Goal: Answer question/provide support

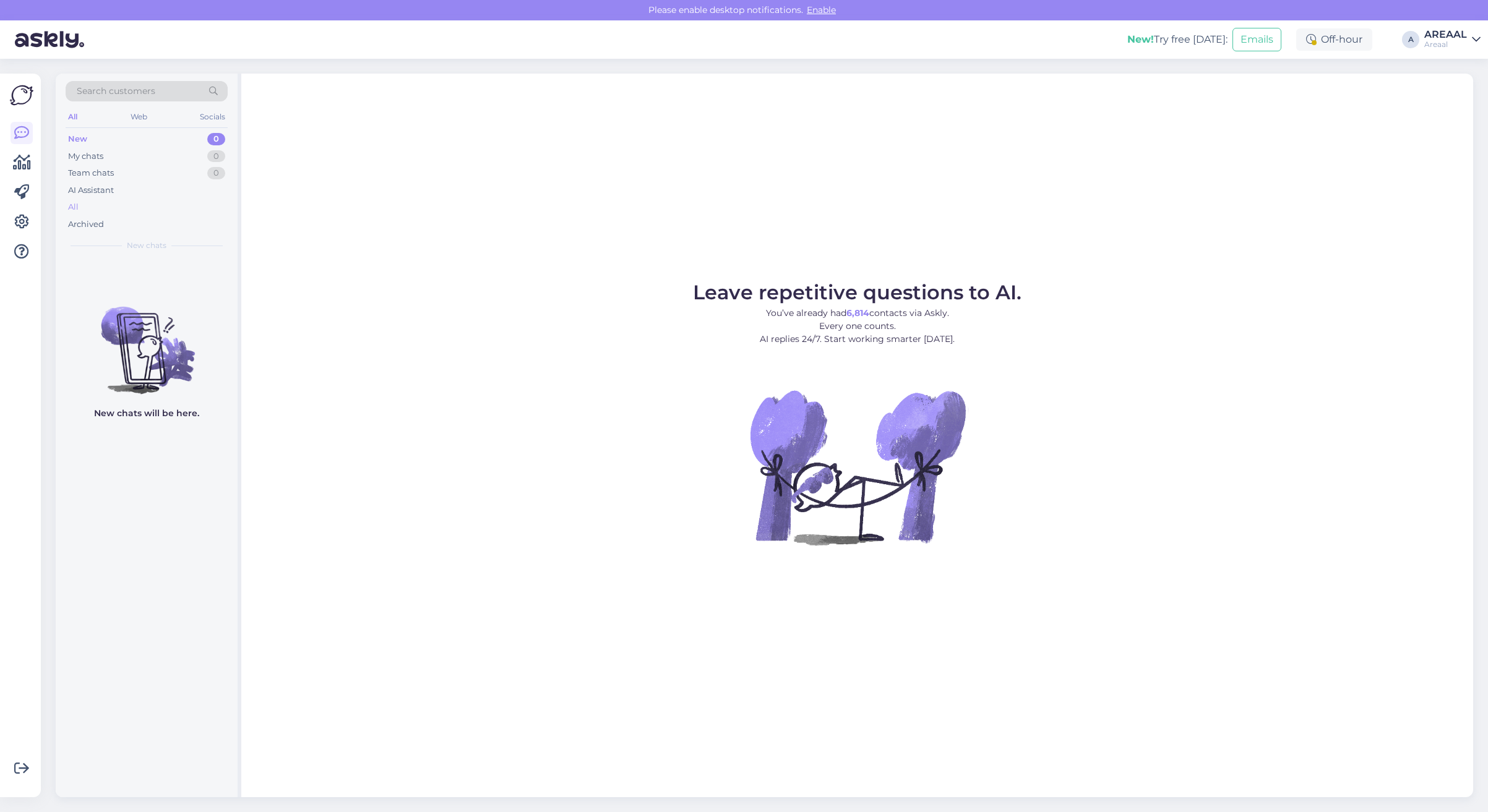
click at [150, 199] on div "All" at bounding box center [147, 207] width 162 height 17
click at [161, 210] on div "All" at bounding box center [147, 207] width 162 height 17
click at [126, 198] on div "AI Assistant" at bounding box center [147, 190] width 162 height 17
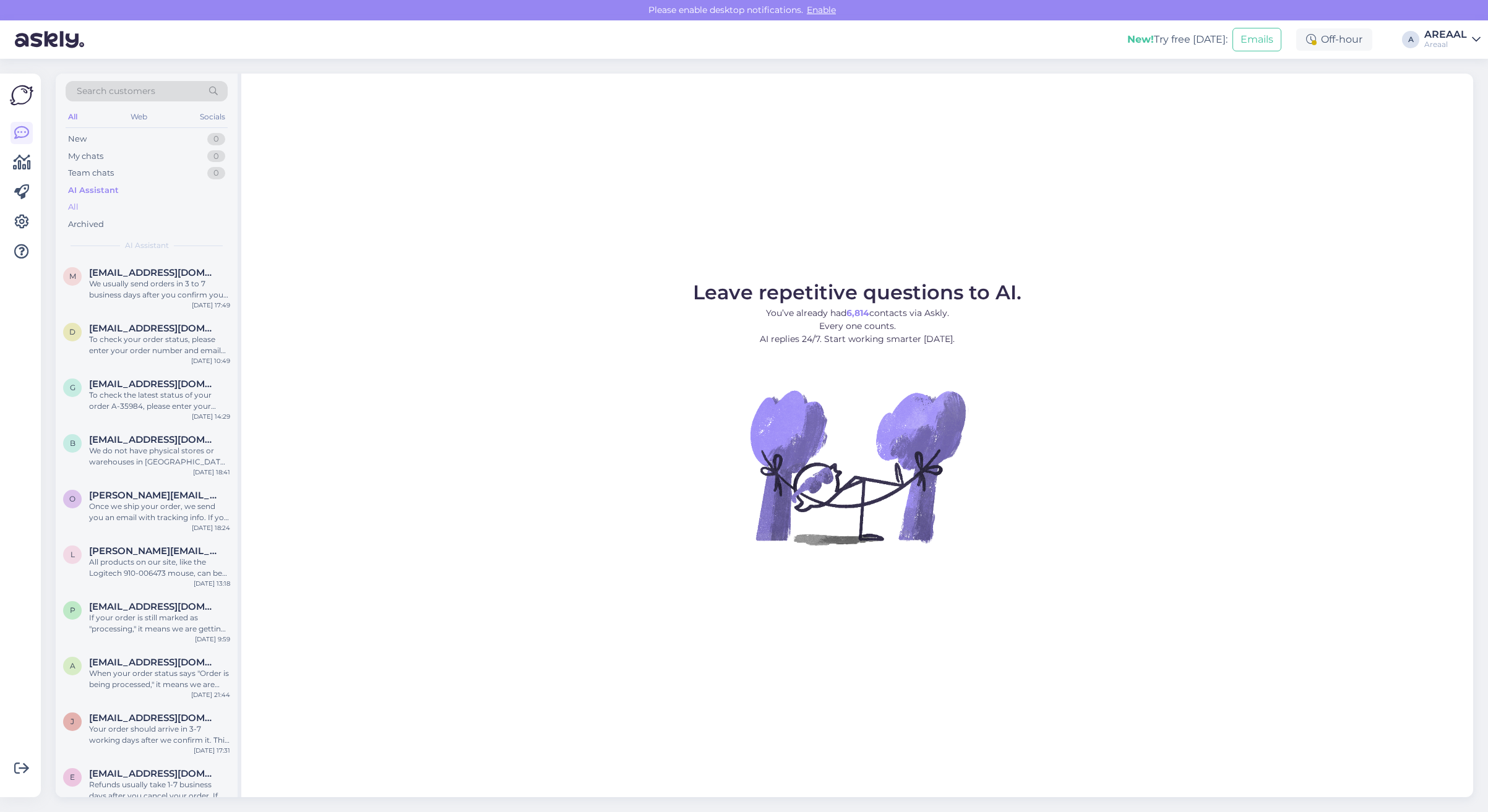
click at [128, 209] on div "All" at bounding box center [147, 207] width 162 height 17
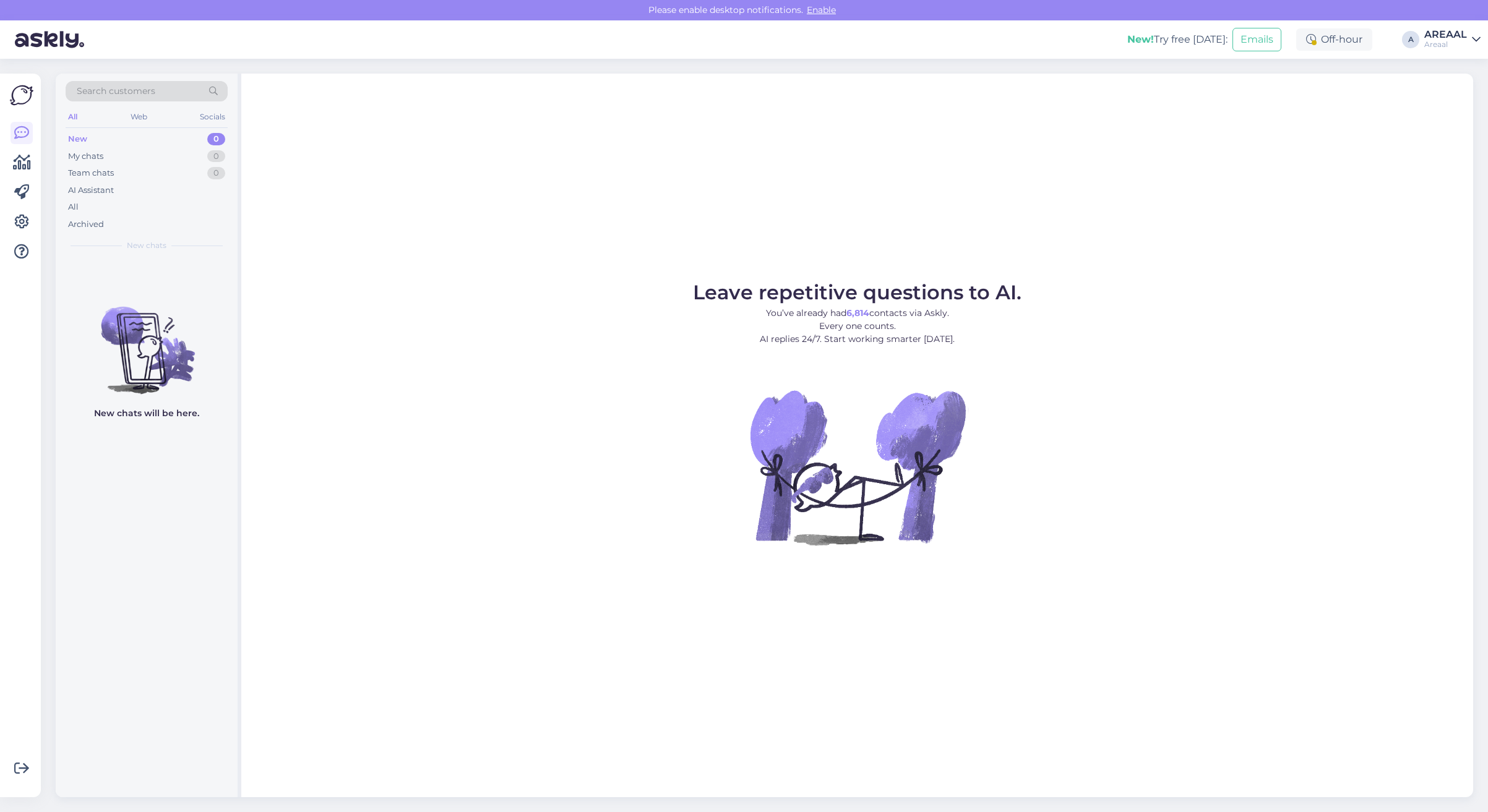
click at [811, 117] on div "Leave repetitive questions to AI. You’ve already had 6,814 contacts via Askly. …" at bounding box center [856, 435] width 1231 height 724
click at [88, 212] on div "All" at bounding box center [147, 207] width 162 height 17
click at [168, 202] on div "All" at bounding box center [147, 207] width 162 height 17
click at [109, 210] on div "All" at bounding box center [147, 207] width 162 height 17
click at [115, 215] on div "All" at bounding box center [147, 207] width 162 height 17
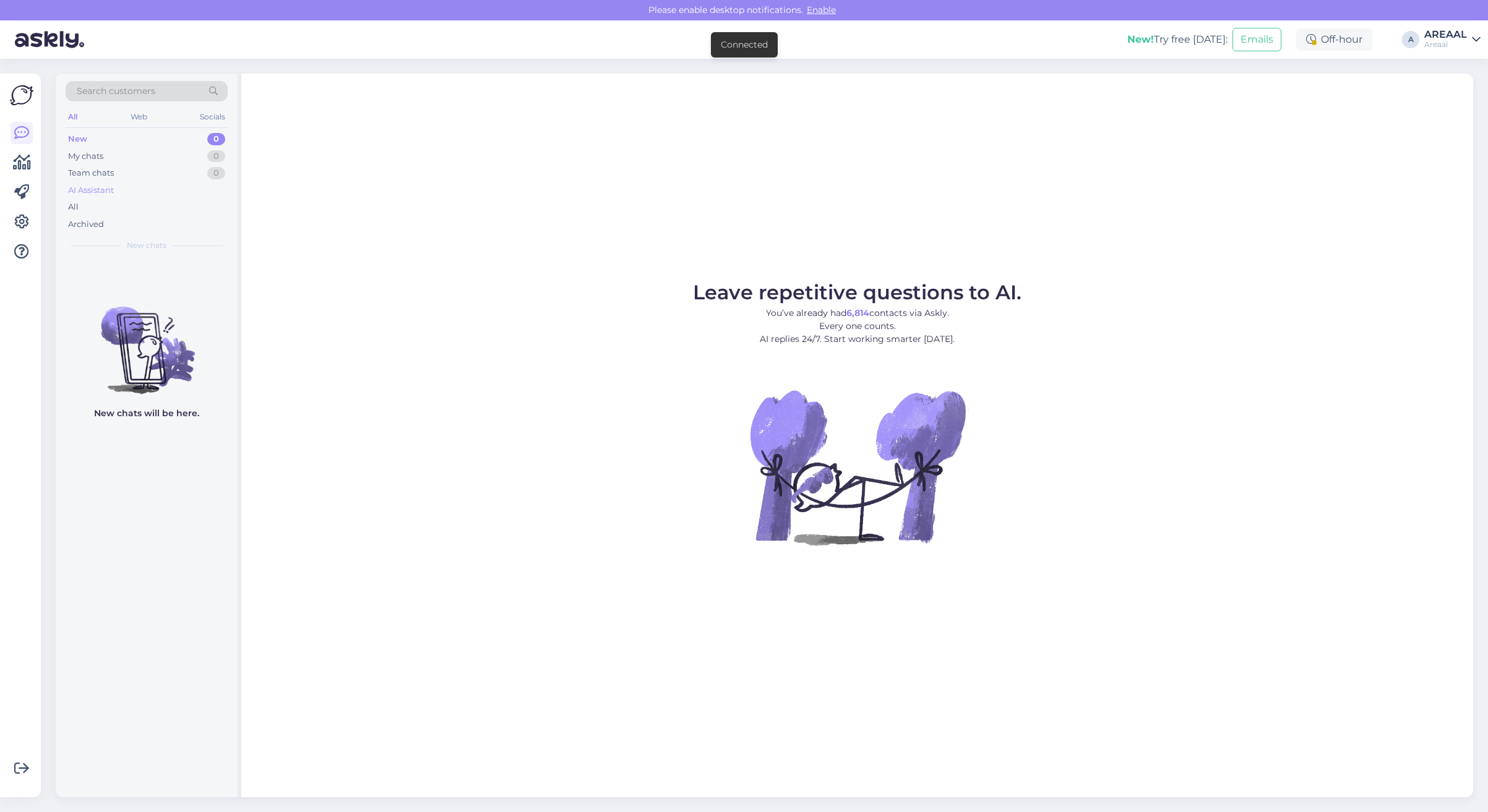
click at [118, 195] on div "AI Assistant" at bounding box center [147, 190] width 162 height 17
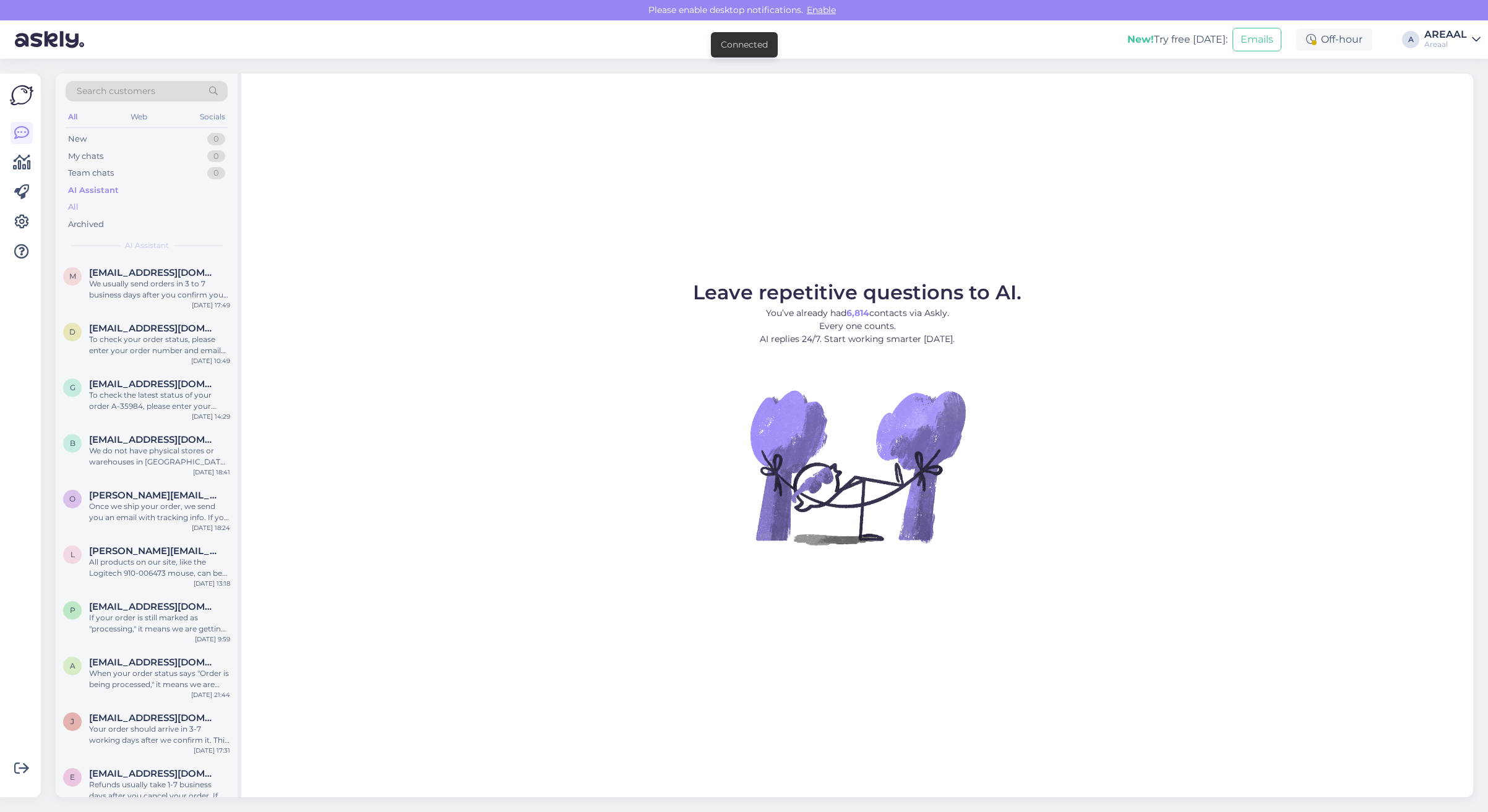
click at [116, 202] on div "All" at bounding box center [147, 207] width 162 height 17
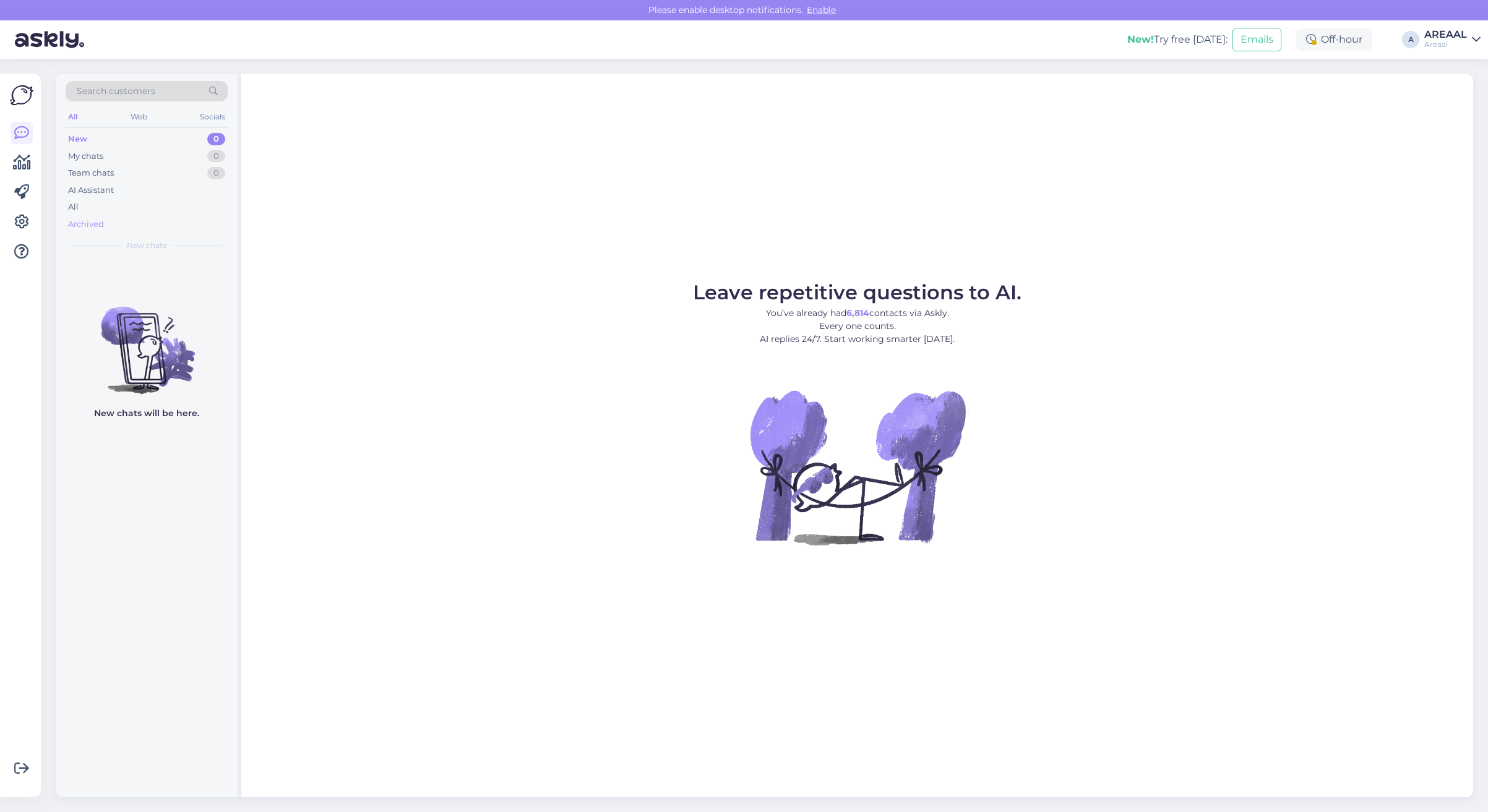
click at [109, 218] on div "Archived" at bounding box center [147, 224] width 162 height 17
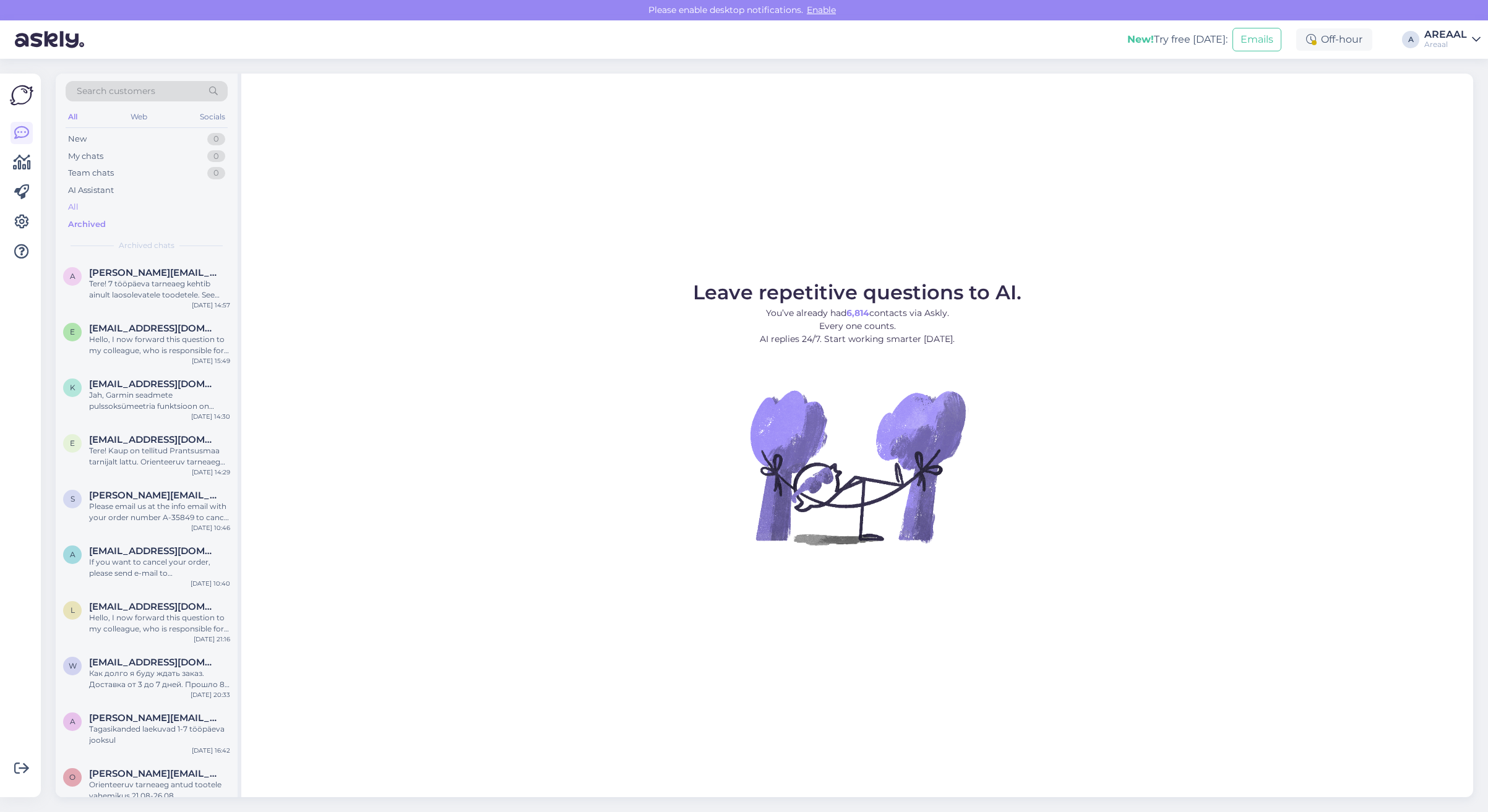
click at [112, 210] on div "All" at bounding box center [147, 207] width 162 height 17
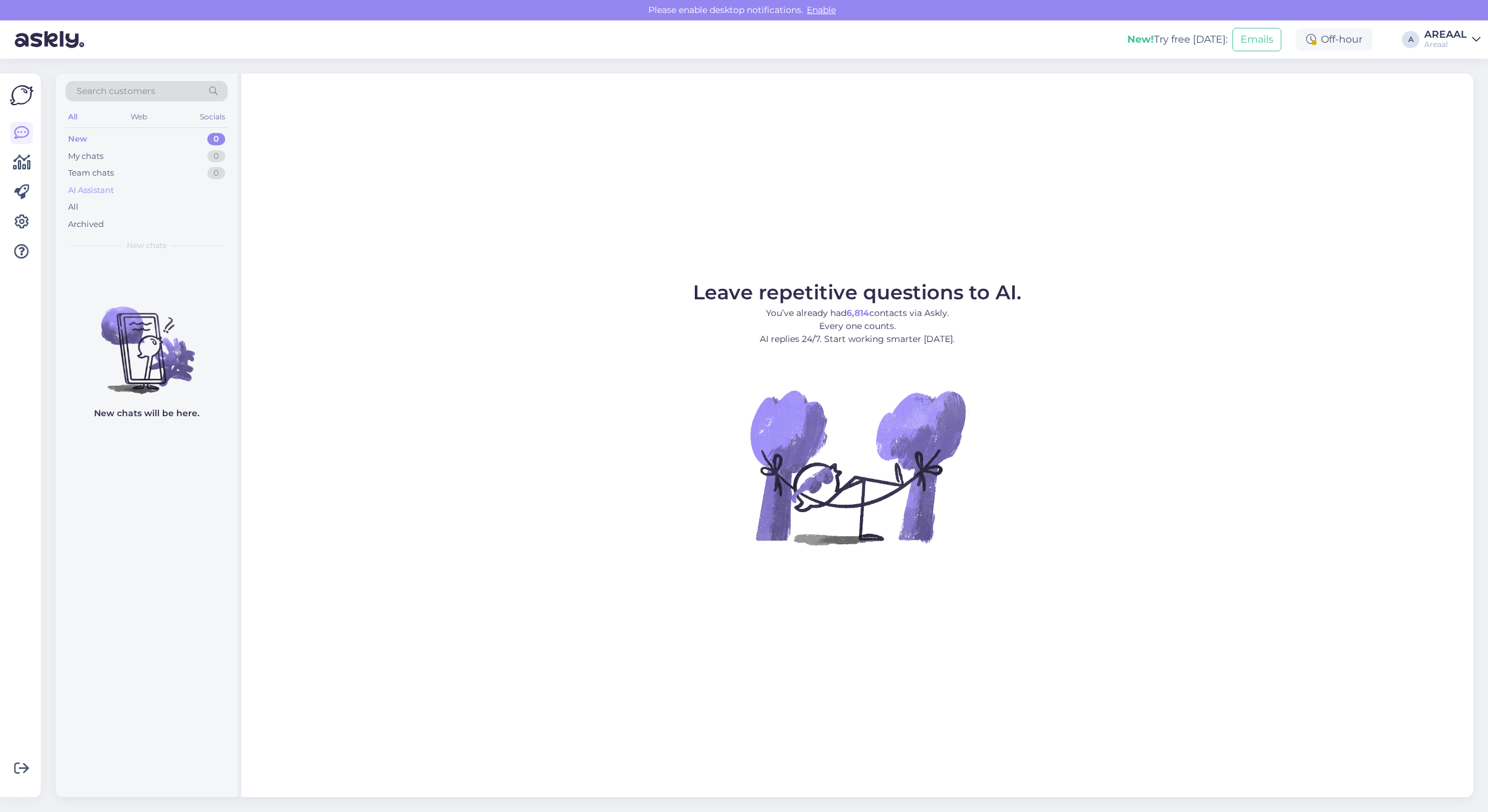
click at [109, 193] on div "AI Assistant" at bounding box center [91, 190] width 46 height 13
click at [103, 206] on div "All" at bounding box center [147, 207] width 162 height 17
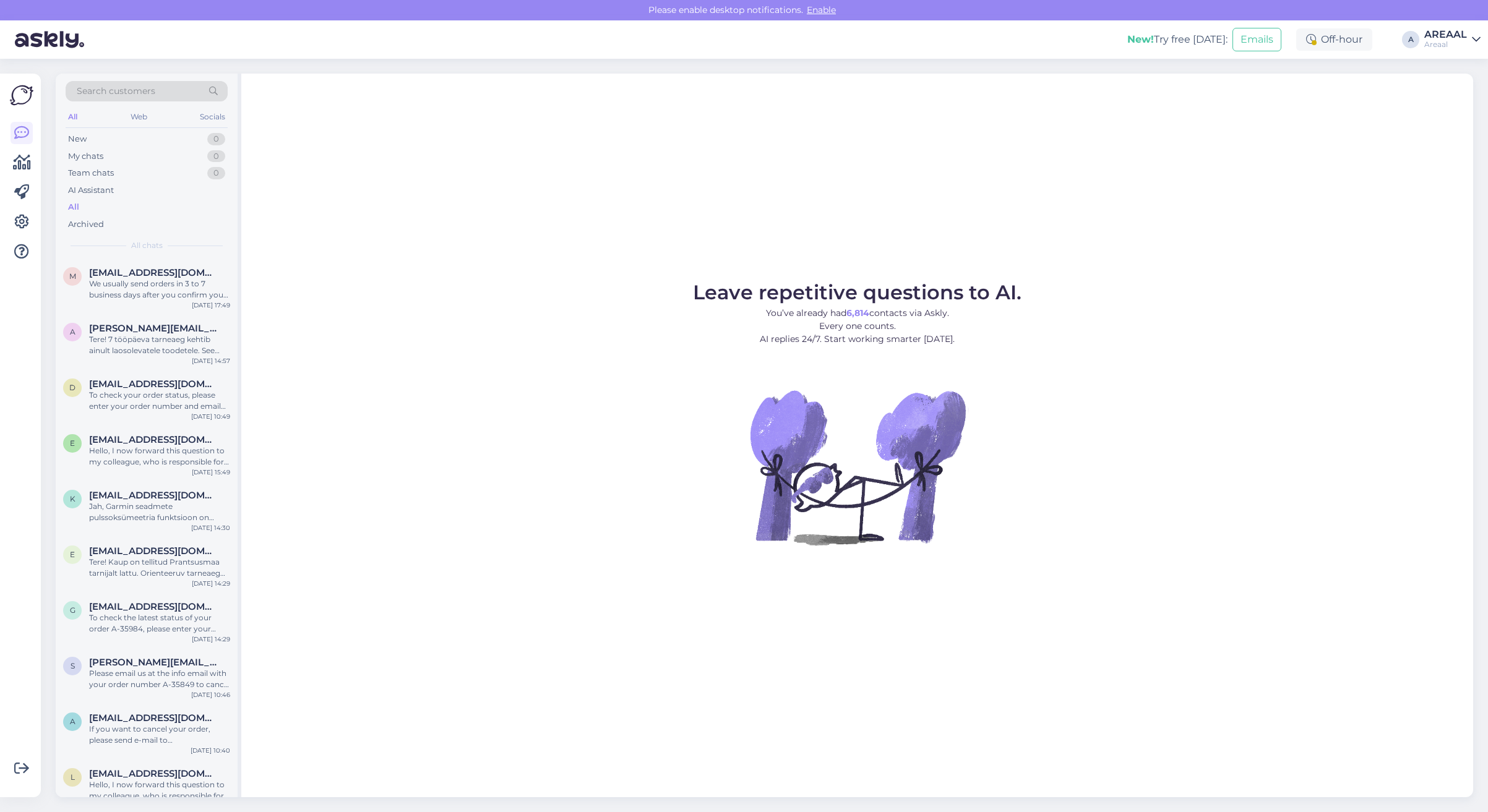
click at [1426, 45] on div "Areaal" at bounding box center [1445, 44] width 43 height 10
click at [1455, 99] on button "Open" at bounding box center [1453, 96] width 34 height 19
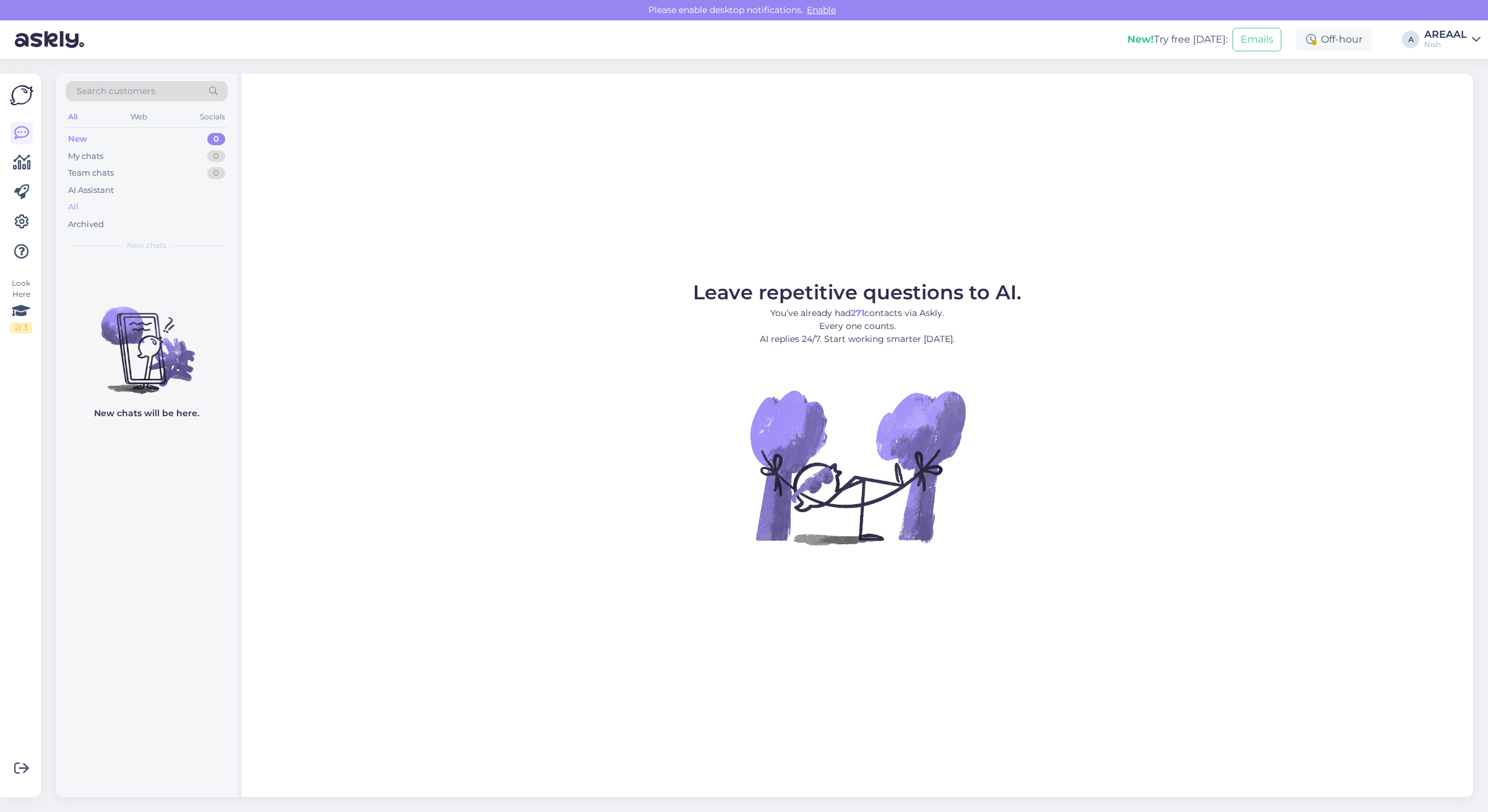
click at [107, 200] on div "All" at bounding box center [147, 207] width 162 height 17
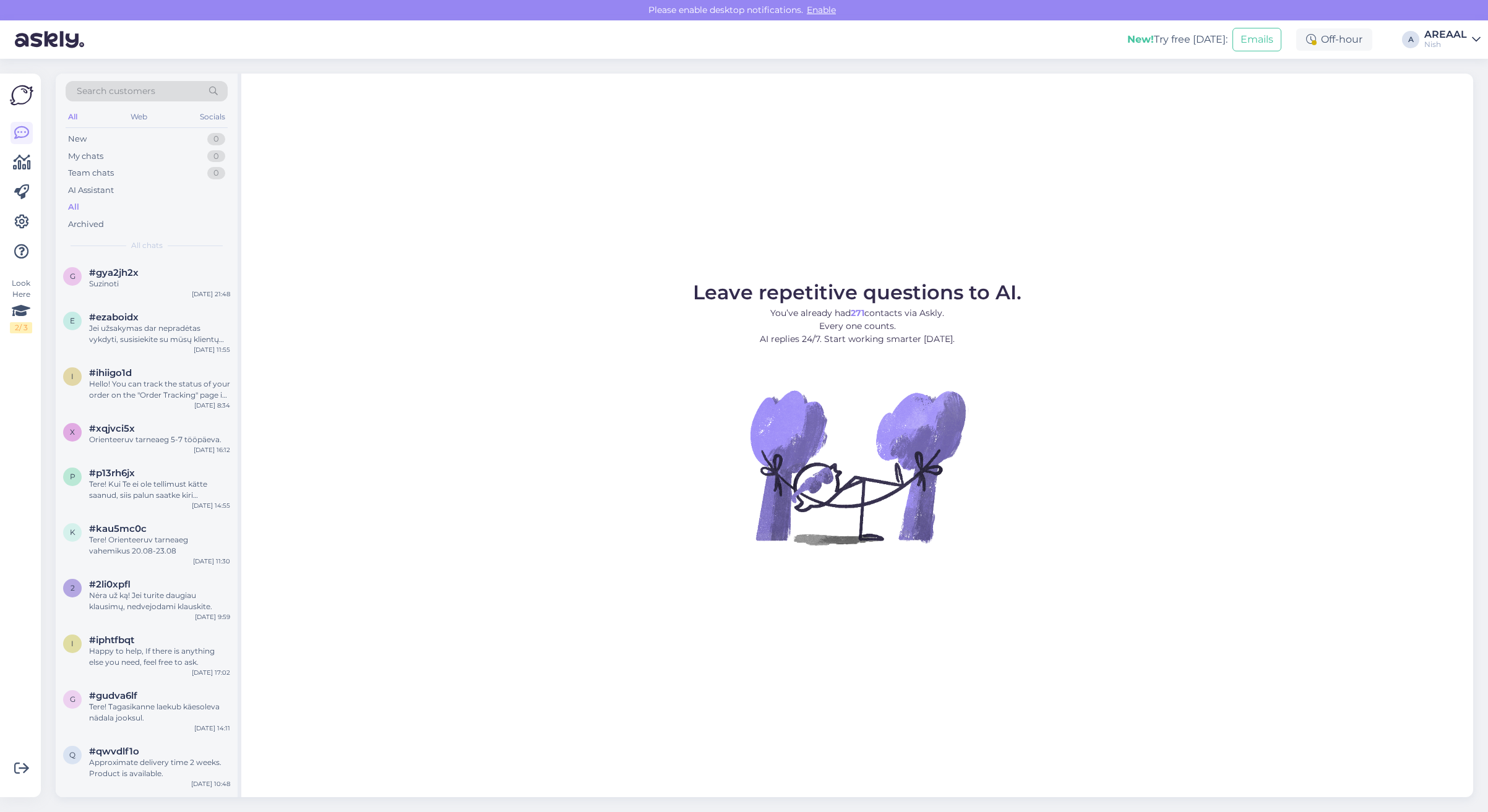
click at [106, 207] on div "All" at bounding box center [147, 207] width 162 height 17
click at [1459, 37] on div "AREAAL" at bounding box center [1445, 34] width 43 height 10
click at [1465, 63] on button "Open" at bounding box center [1453, 69] width 34 height 19
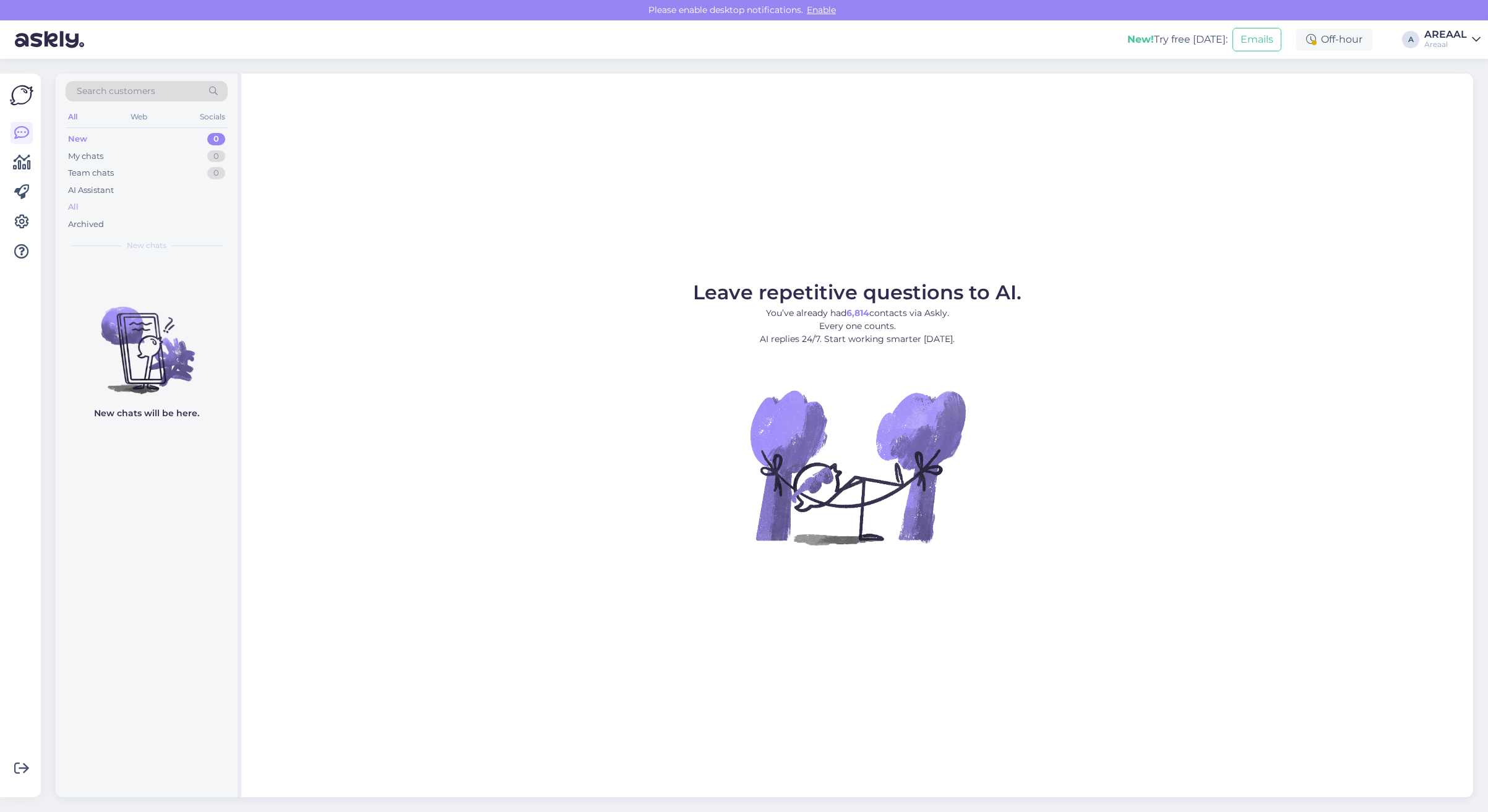
click at [112, 209] on div "All" at bounding box center [147, 207] width 162 height 17
click at [133, 201] on div "All" at bounding box center [147, 207] width 162 height 17
click at [102, 201] on div "All" at bounding box center [147, 207] width 162 height 17
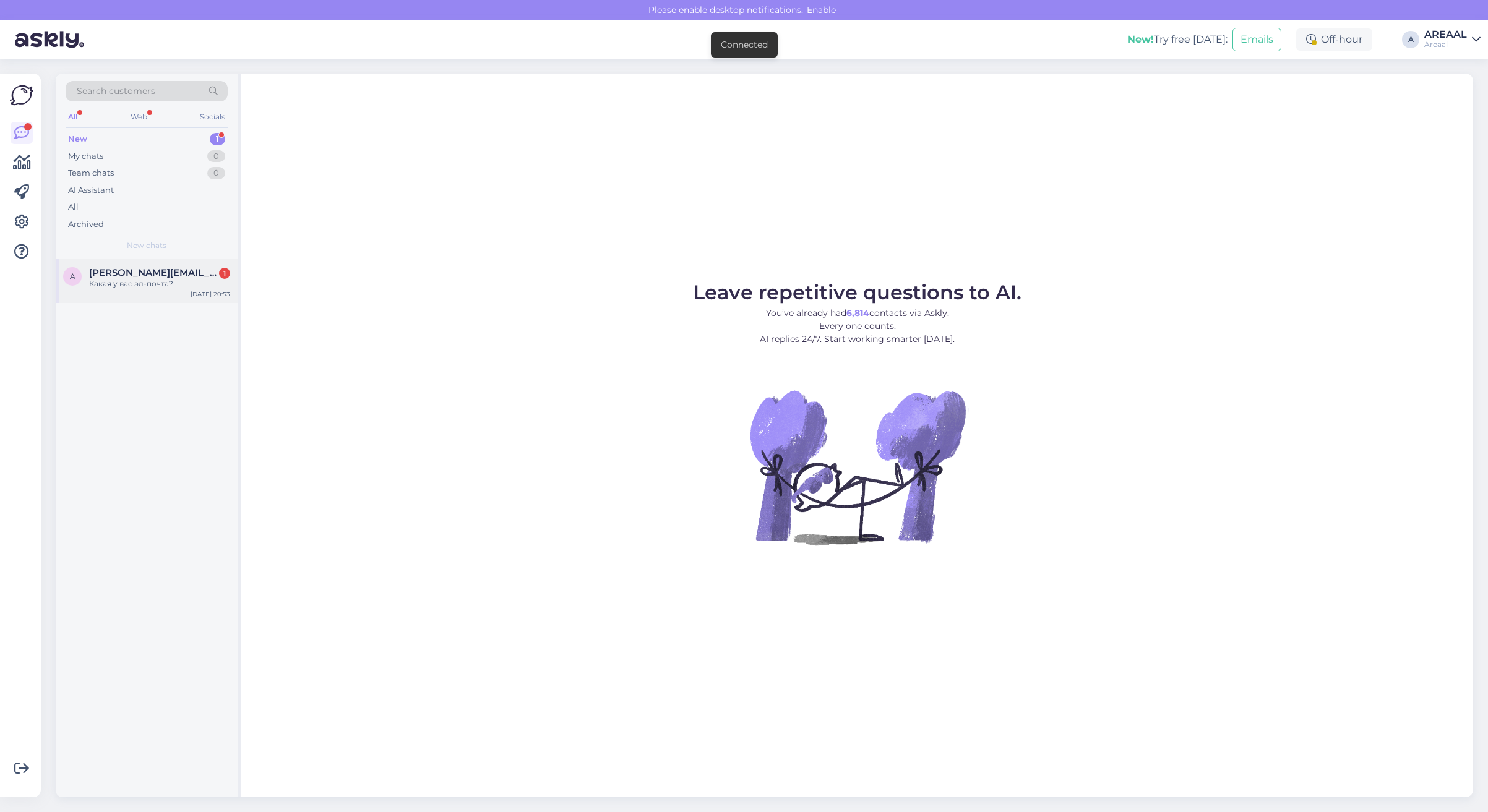
click at [180, 274] on span "[PERSON_NAME][EMAIL_ADDRESS][DOMAIN_NAME]" at bounding box center [153, 272] width 129 height 11
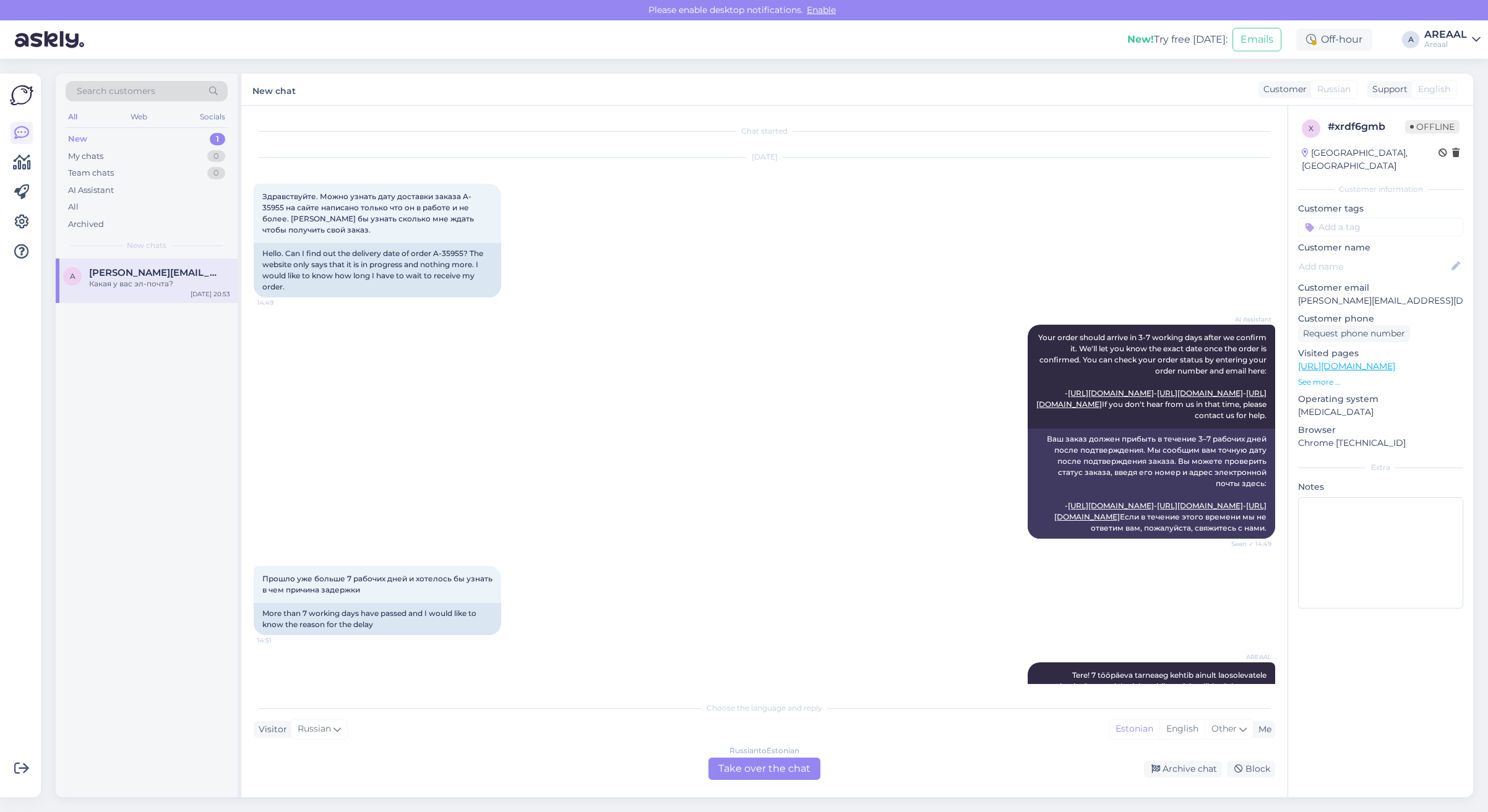
scroll to position [427, 0]
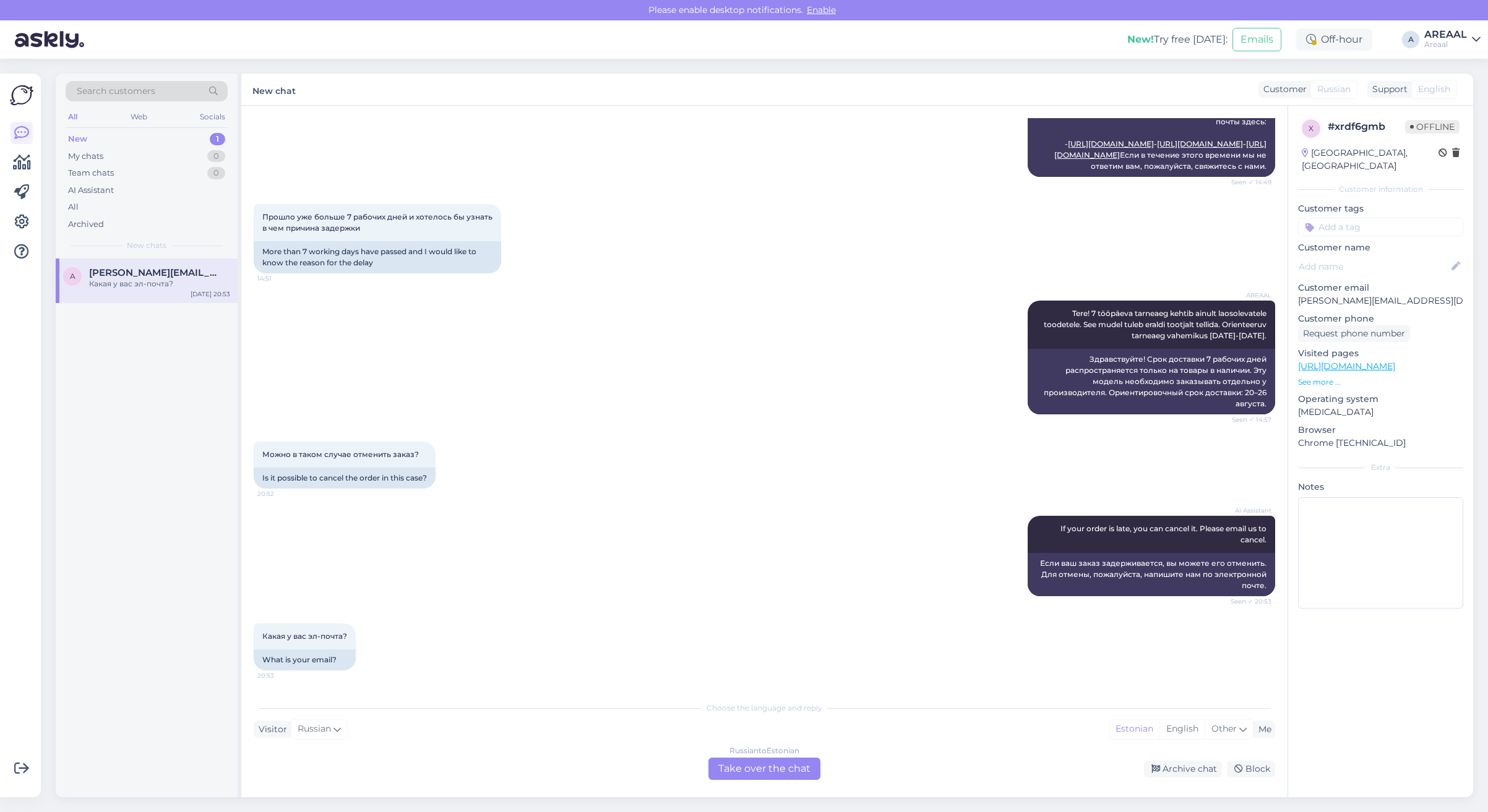
click at [792, 768] on div "Russian to Estonian Take over the chat" at bounding box center [764, 769] width 112 height 22
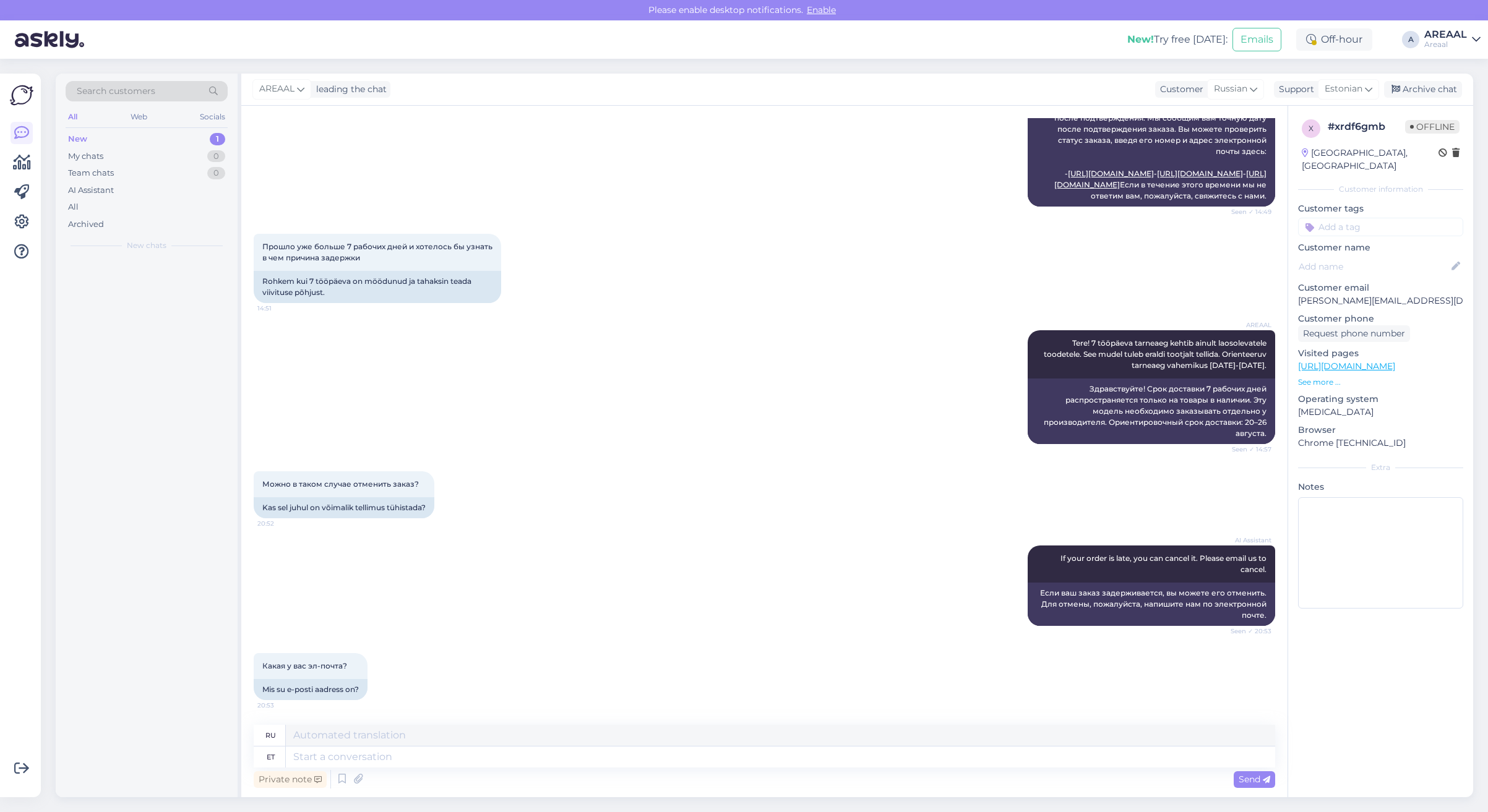
scroll to position [397, 0]
click at [793, 765] on textarea at bounding box center [780, 757] width 989 height 21
type textarea "O"
type textarea "Our e-"
type textarea "Наш"
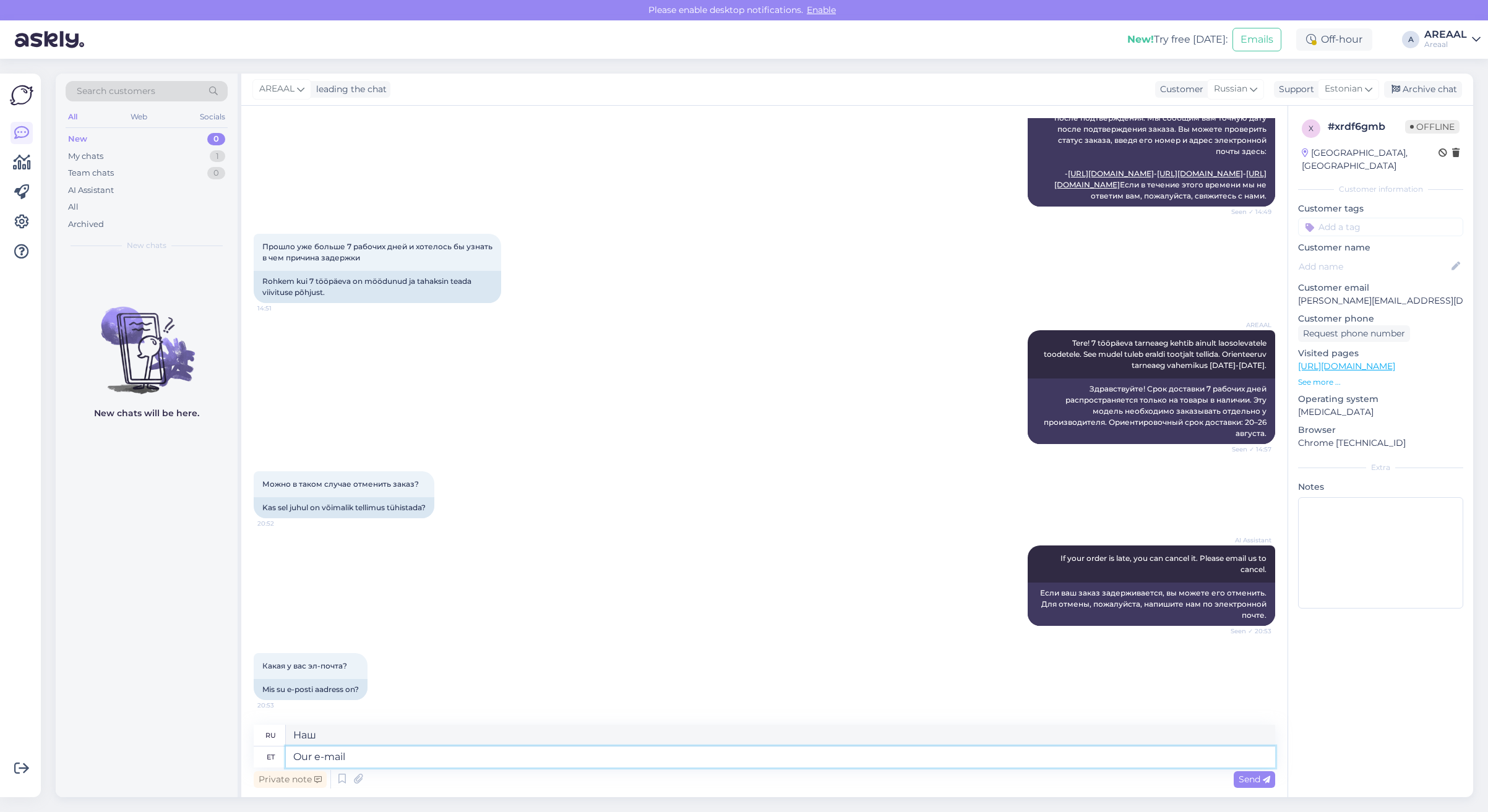
type textarea "Our e-mail a"
type textarea "Наша электронная почта"
type textarea "Our e-mail address"
type textarea "Наш адрес электронной почты"
type textarea "Our e-mail address is [EMAIL_ADDRESS][DOMAIN_NAME]"
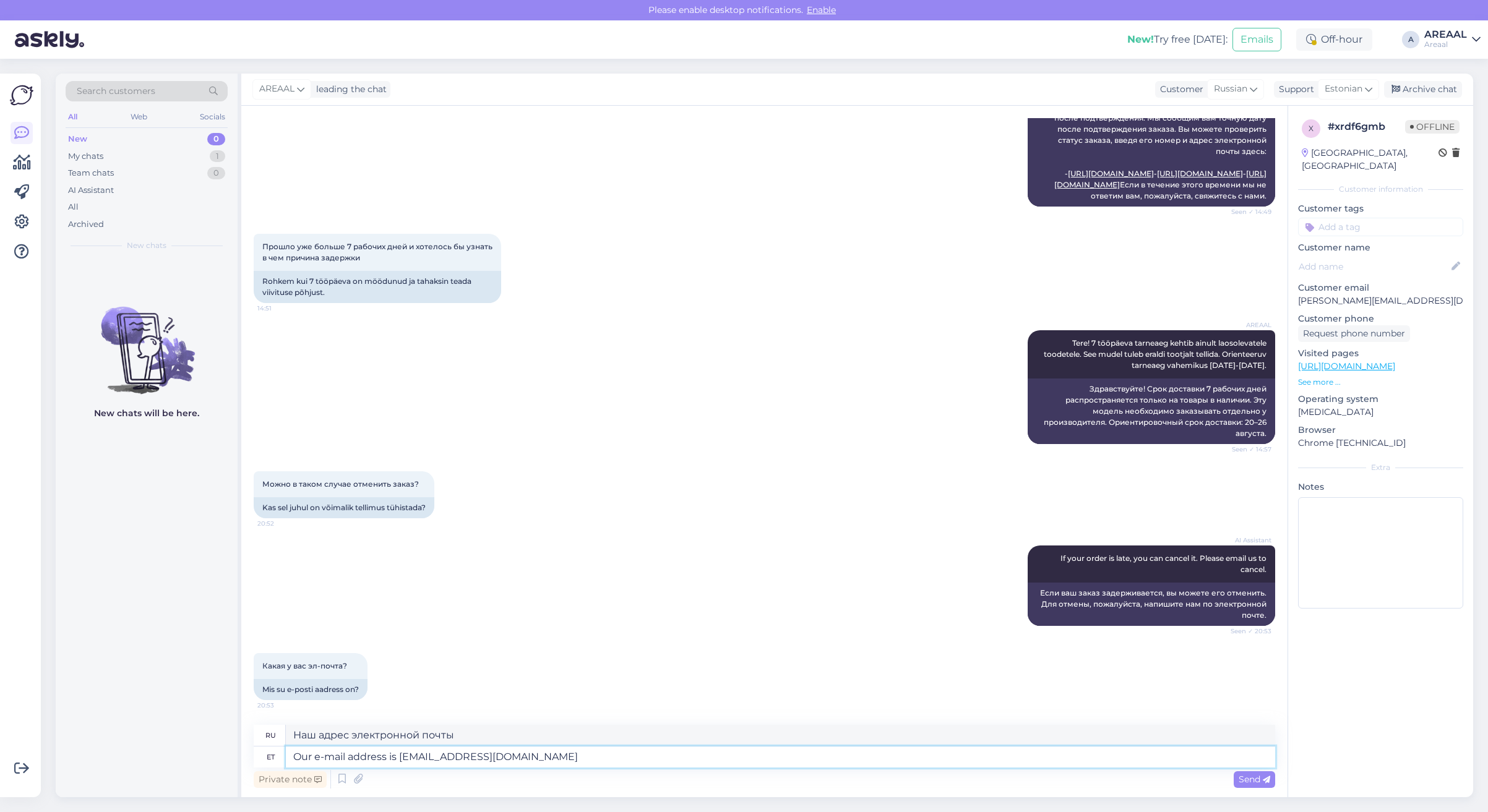
type textarea "Наш адрес электронной почты: info@areaal.ee"
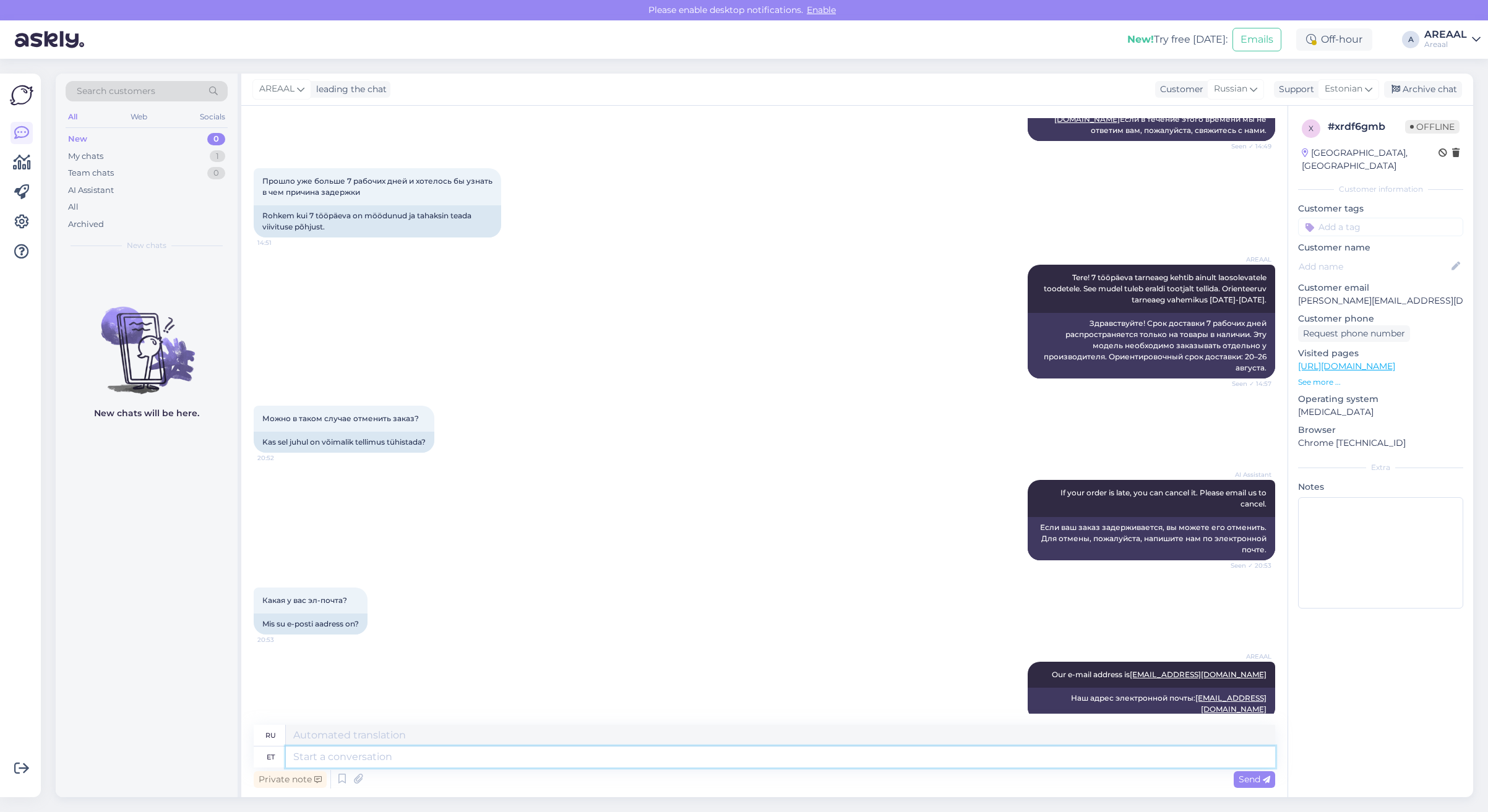
scroll to position [472, 0]
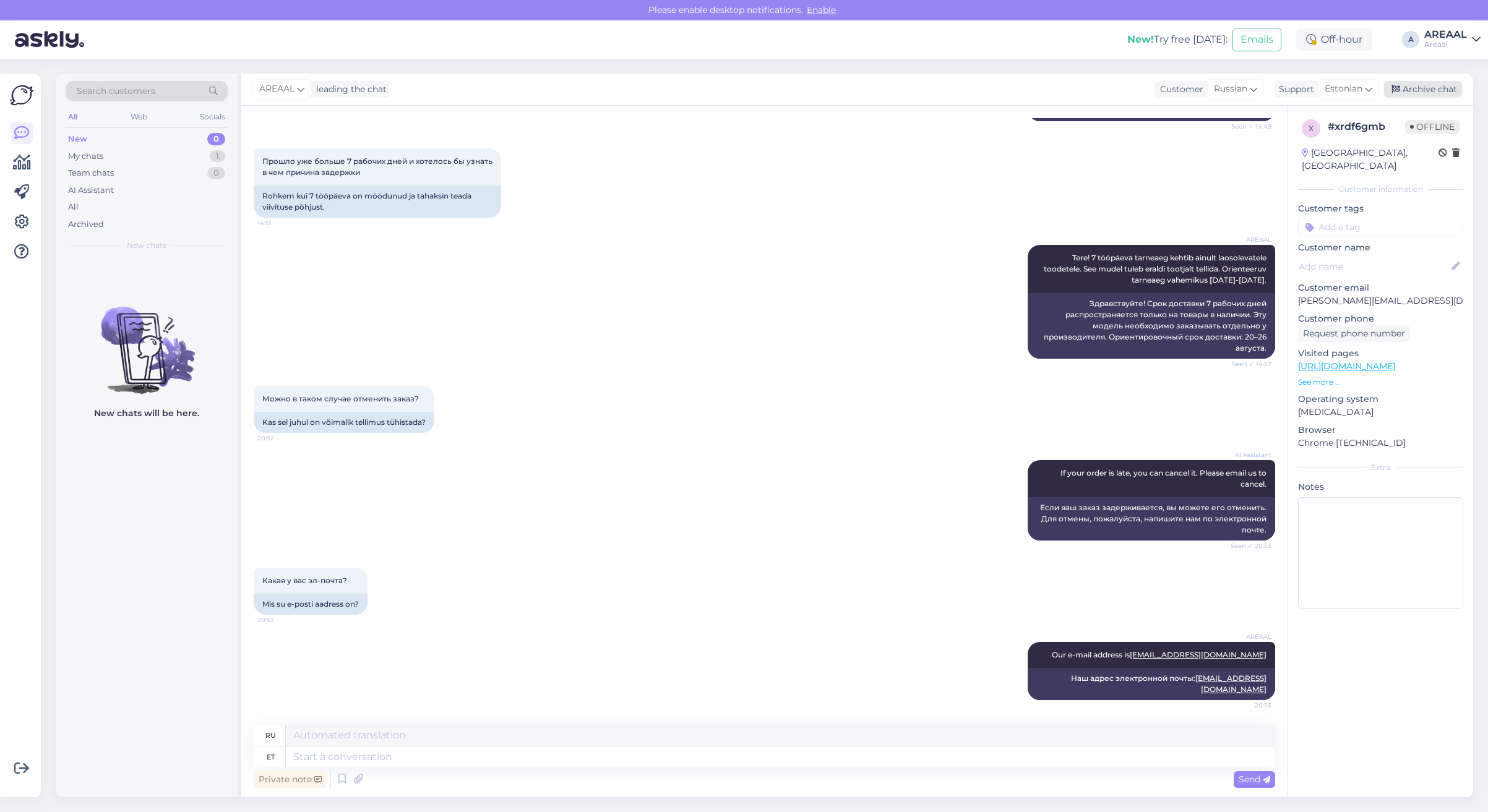
click at [1420, 91] on div "Archive chat" at bounding box center [1423, 89] width 78 height 16
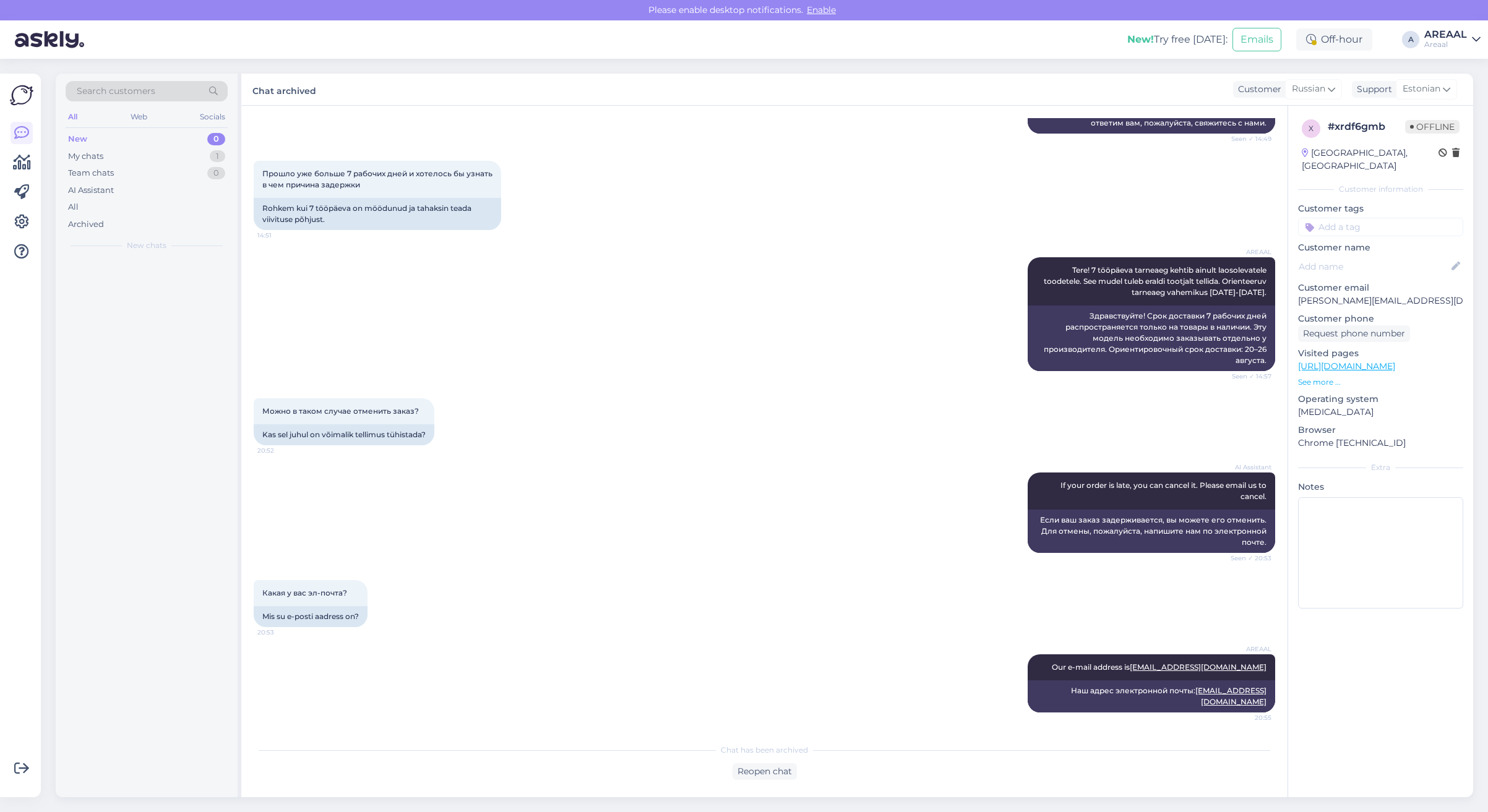
scroll to position [460, 0]
click at [132, 197] on div "AI Assistant" at bounding box center [147, 190] width 162 height 17
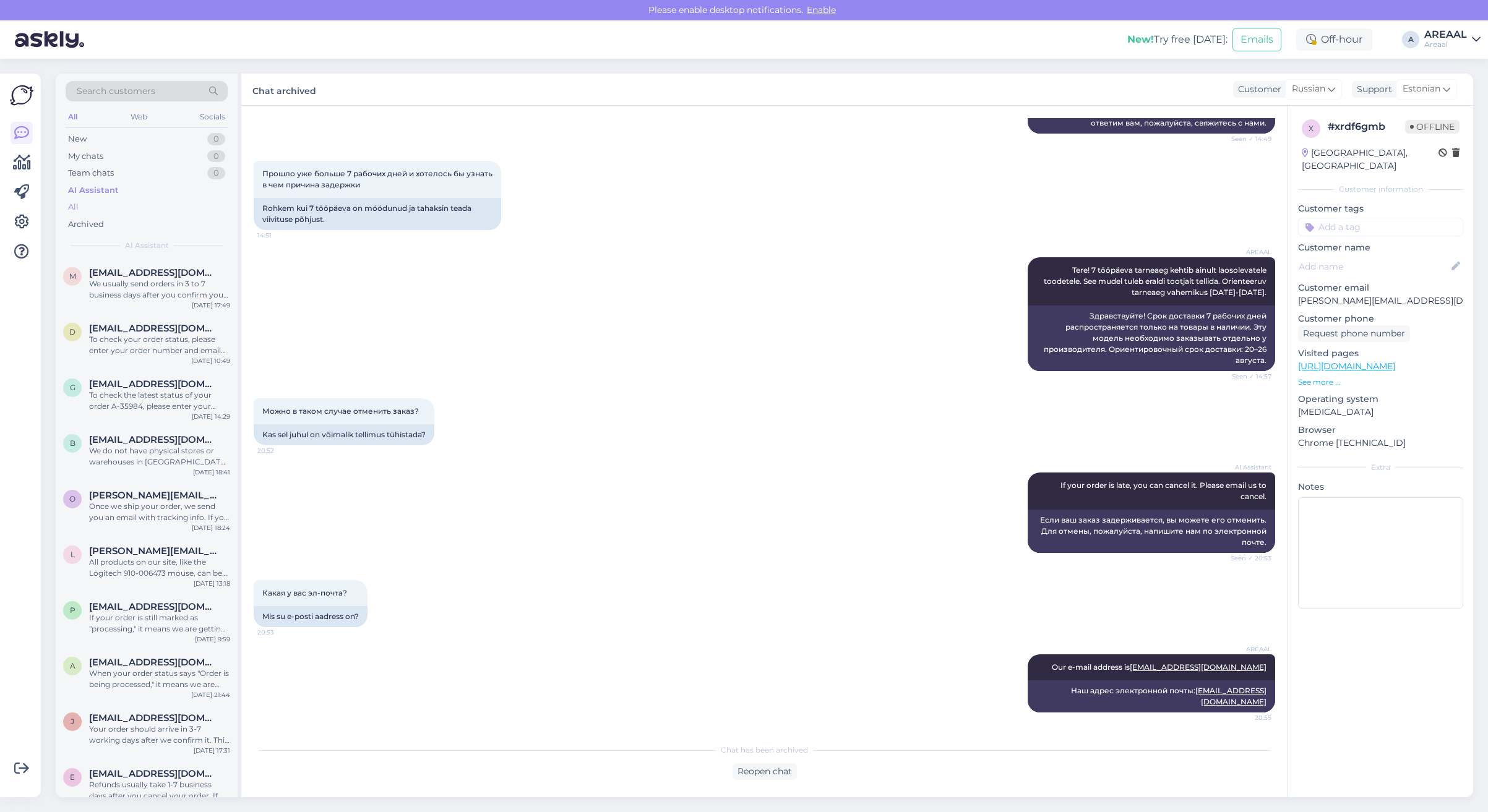
click at [130, 207] on div "All" at bounding box center [147, 207] width 162 height 17
click at [134, 352] on div "m mikkelreinola@gmail.com We usually send orders in 3 to 7 business days after …" at bounding box center [146, 342] width 182 height 55
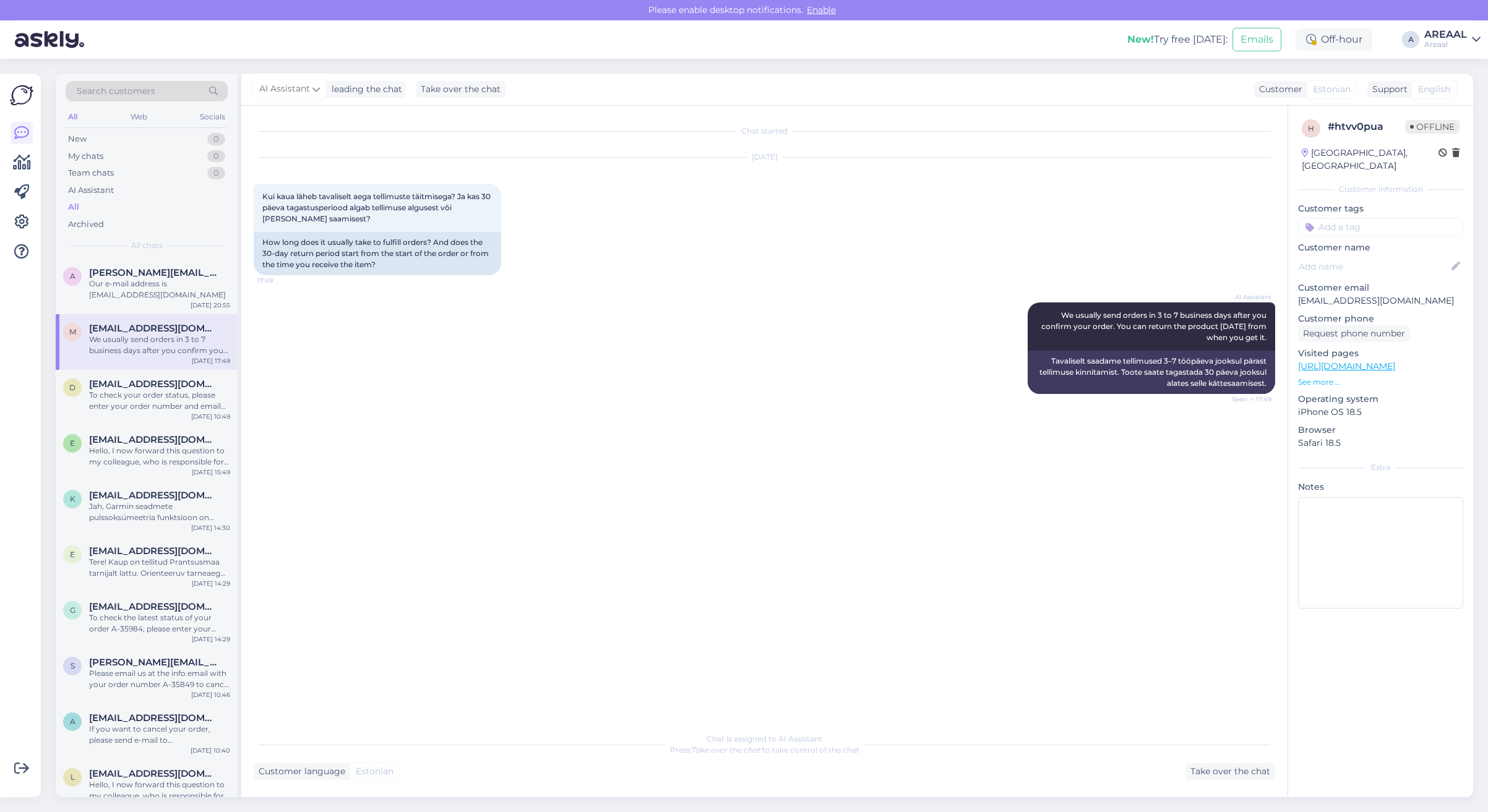
scroll to position [0, 0]
click at [140, 266] on div "a anatoli.skurko08@gmail.com Our e-mail address is info@areaal.ee Aug 17 20:55" at bounding box center [146, 286] width 182 height 55
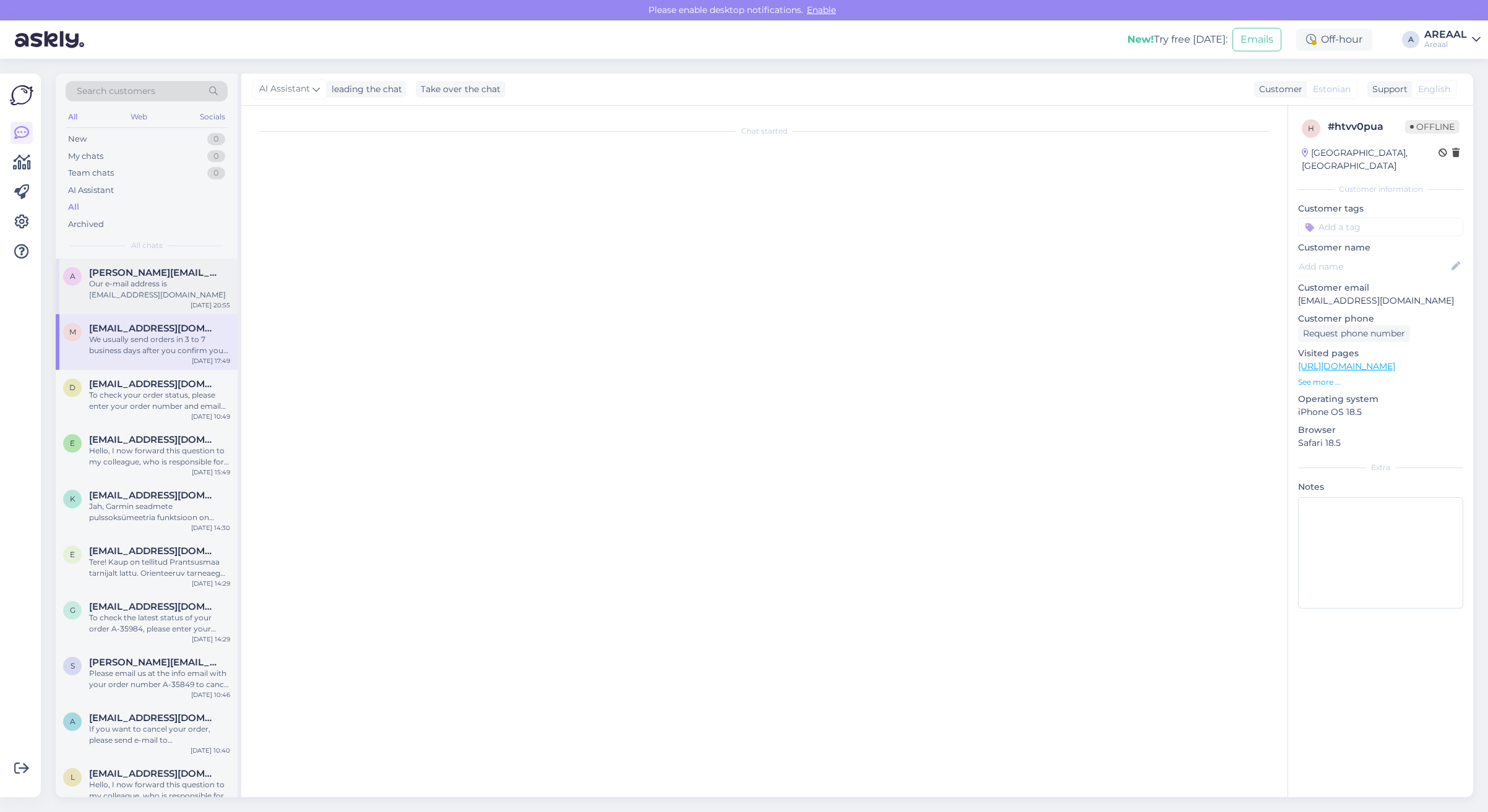
scroll to position [460, 0]
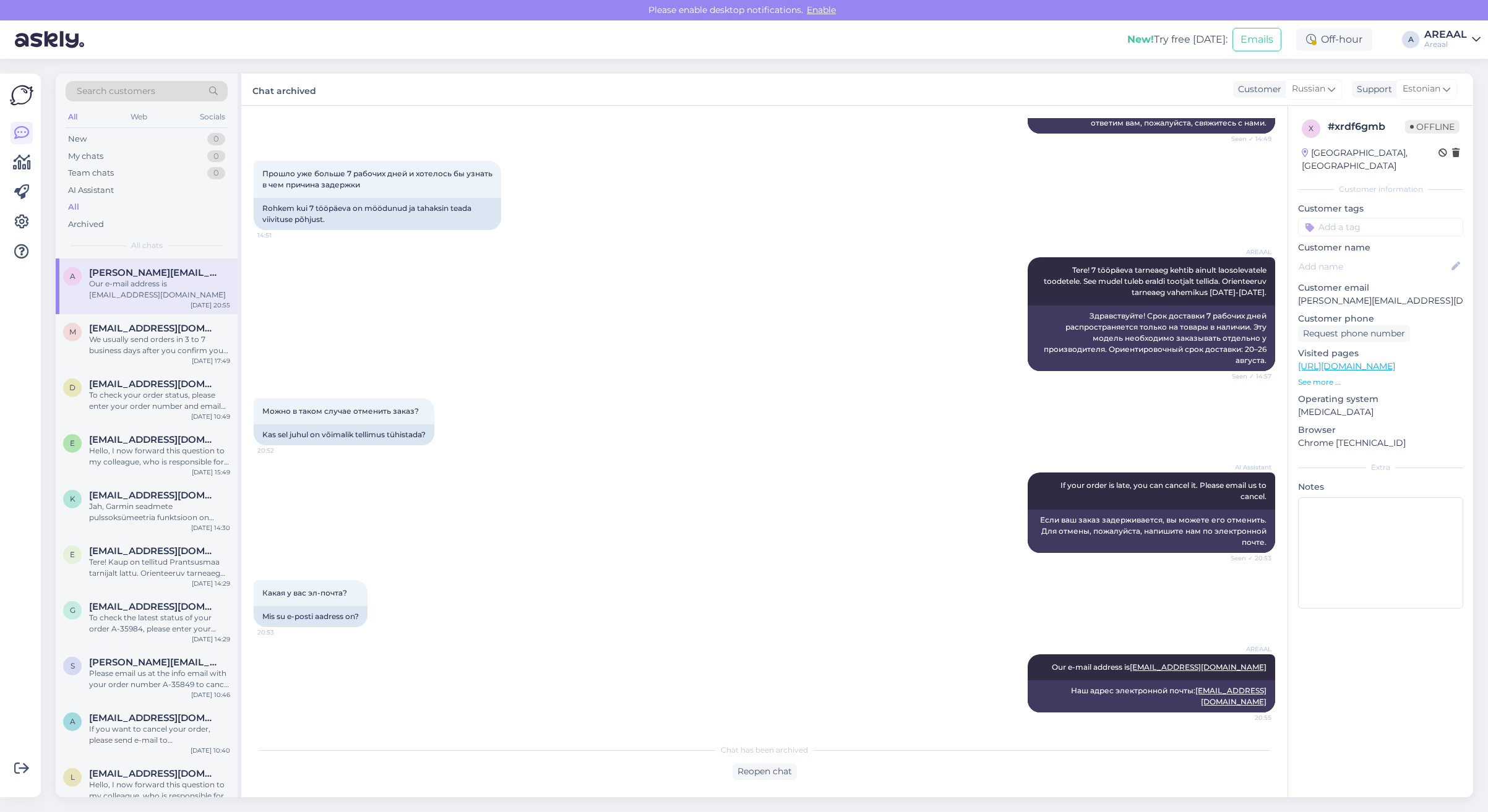
click at [1457, 30] on div "AREAAL" at bounding box center [1445, 34] width 43 height 10
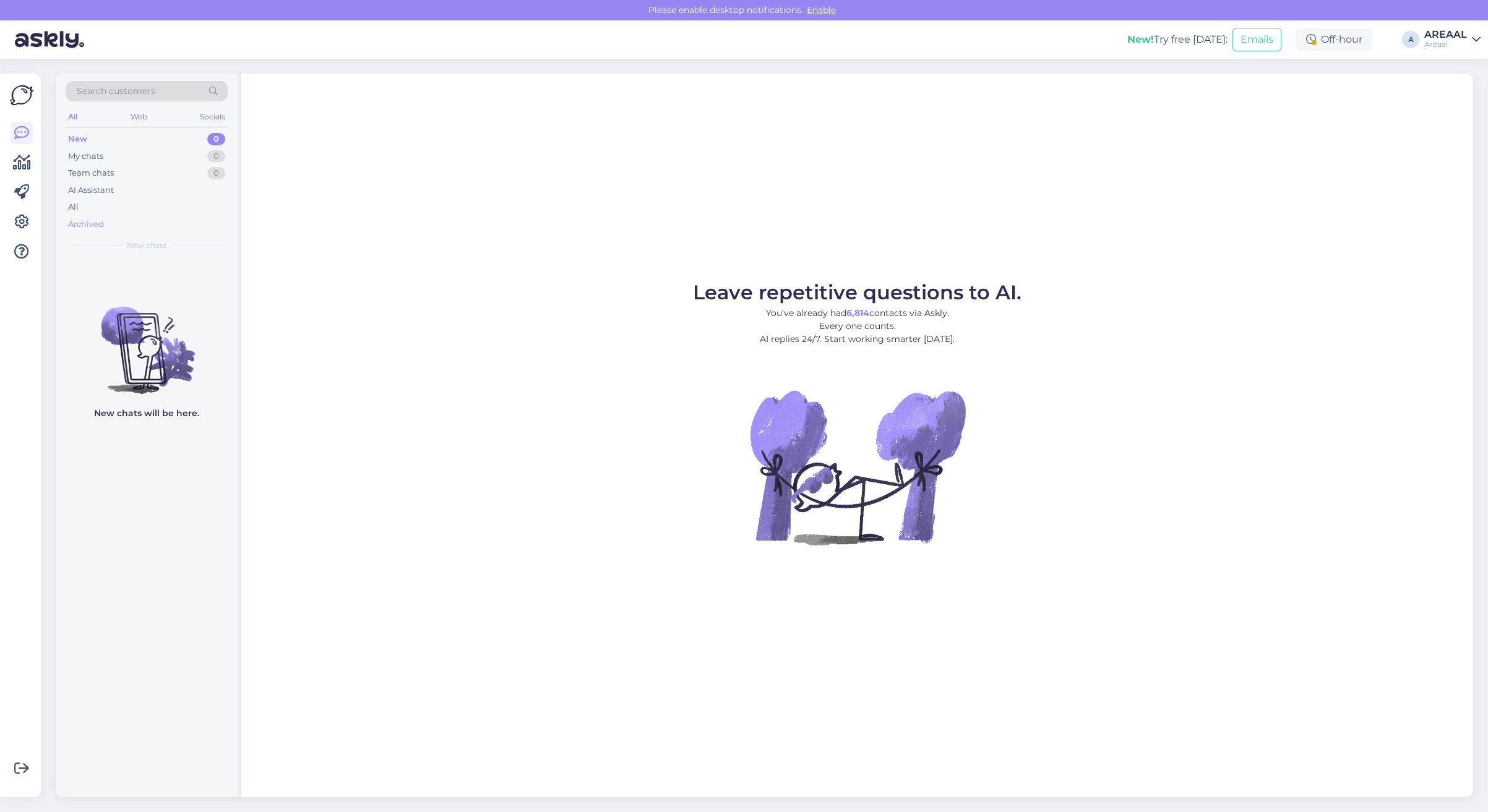
click at [141, 217] on div "Archived" at bounding box center [147, 224] width 162 height 17
click at [134, 209] on div "All" at bounding box center [147, 207] width 162 height 17
click at [152, 205] on div "All" at bounding box center [147, 207] width 162 height 17
click at [752, 180] on div "Leave repetitive questions to AI. You’ve already had 6,814 contacts via Askly. …" at bounding box center [856, 435] width 1231 height 724
click at [149, 206] on div "All" at bounding box center [147, 207] width 162 height 17
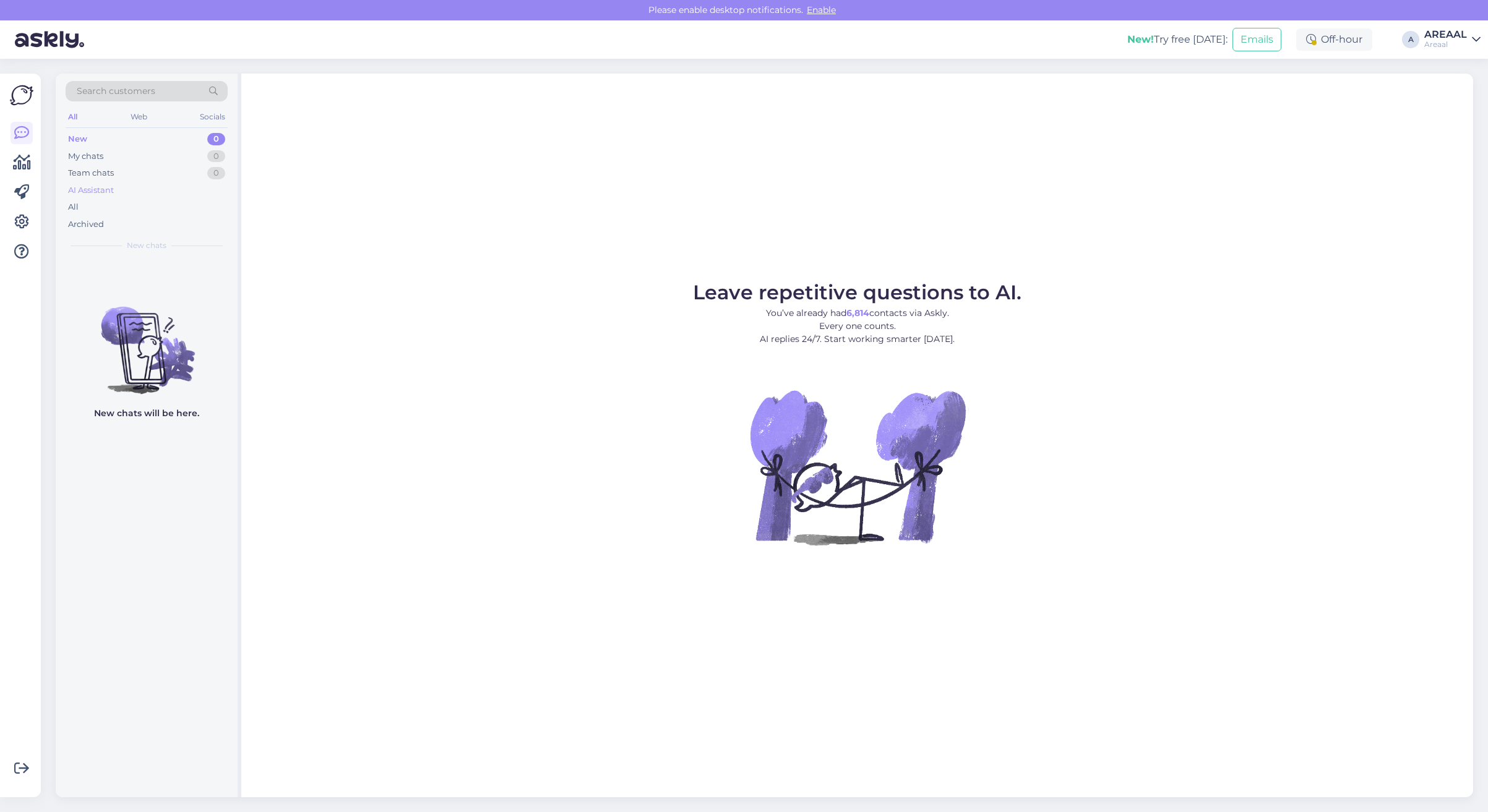
click at [132, 184] on div "AI Assistant" at bounding box center [147, 190] width 162 height 17
click at [136, 201] on div "All" at bounding box center [147, 207] width 162 height 17
click at [115, 205] on div "All" at bounding box center [147, 207] width 162 height 17
click at [124, 195] on div "AI Assistant" at bounding box center [147, 190] width 162 height 17
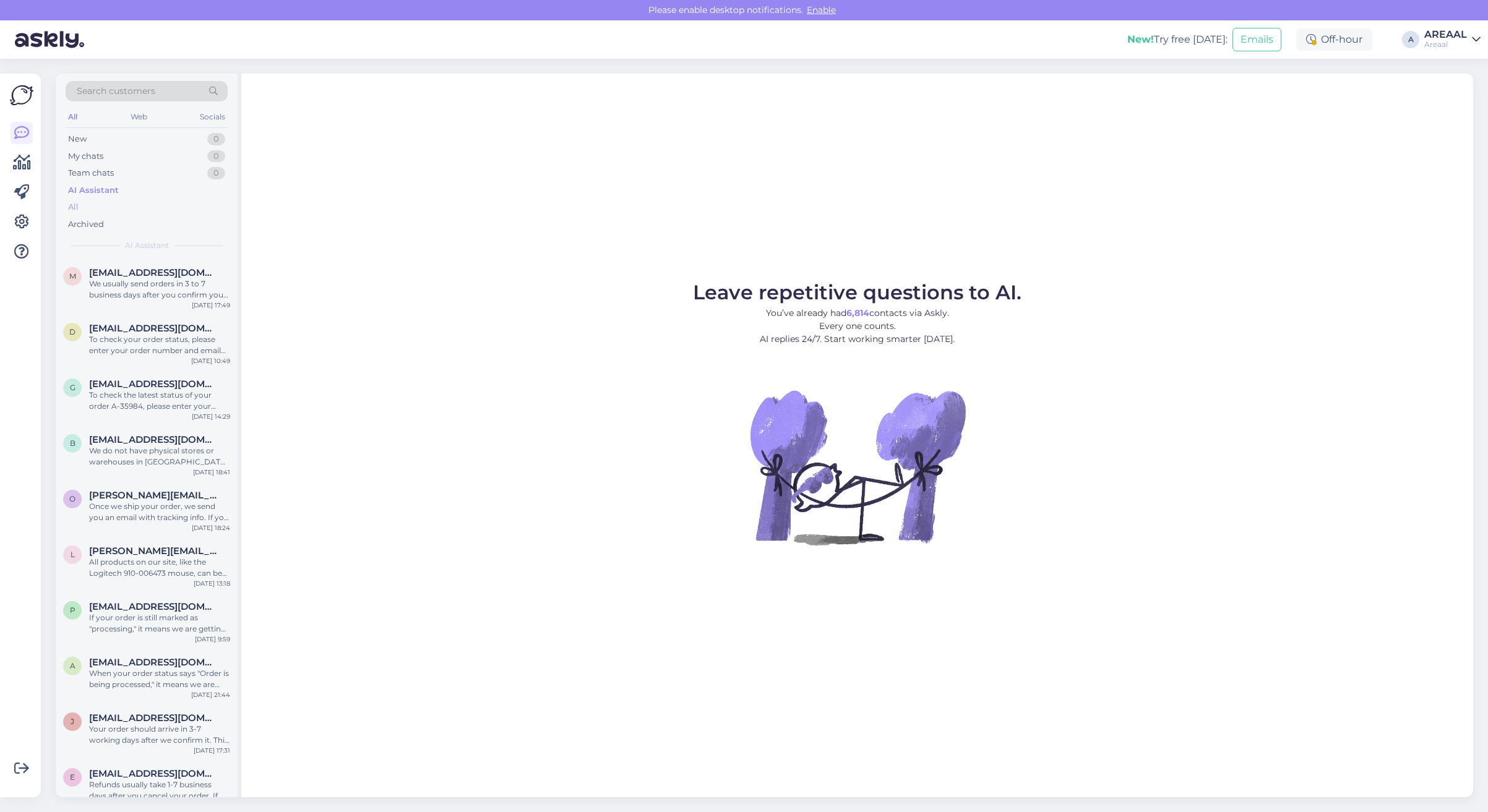
click at [119, 206] on div "All" at bounding box center [147, 207] width 162 height 17
click at [153, 290] on div "a anatoli.skurko08@gmail.com Our e-mail address is info@areaal.ee Aug 17 20:55" at bounding box center [146, 286] width 182 height 55
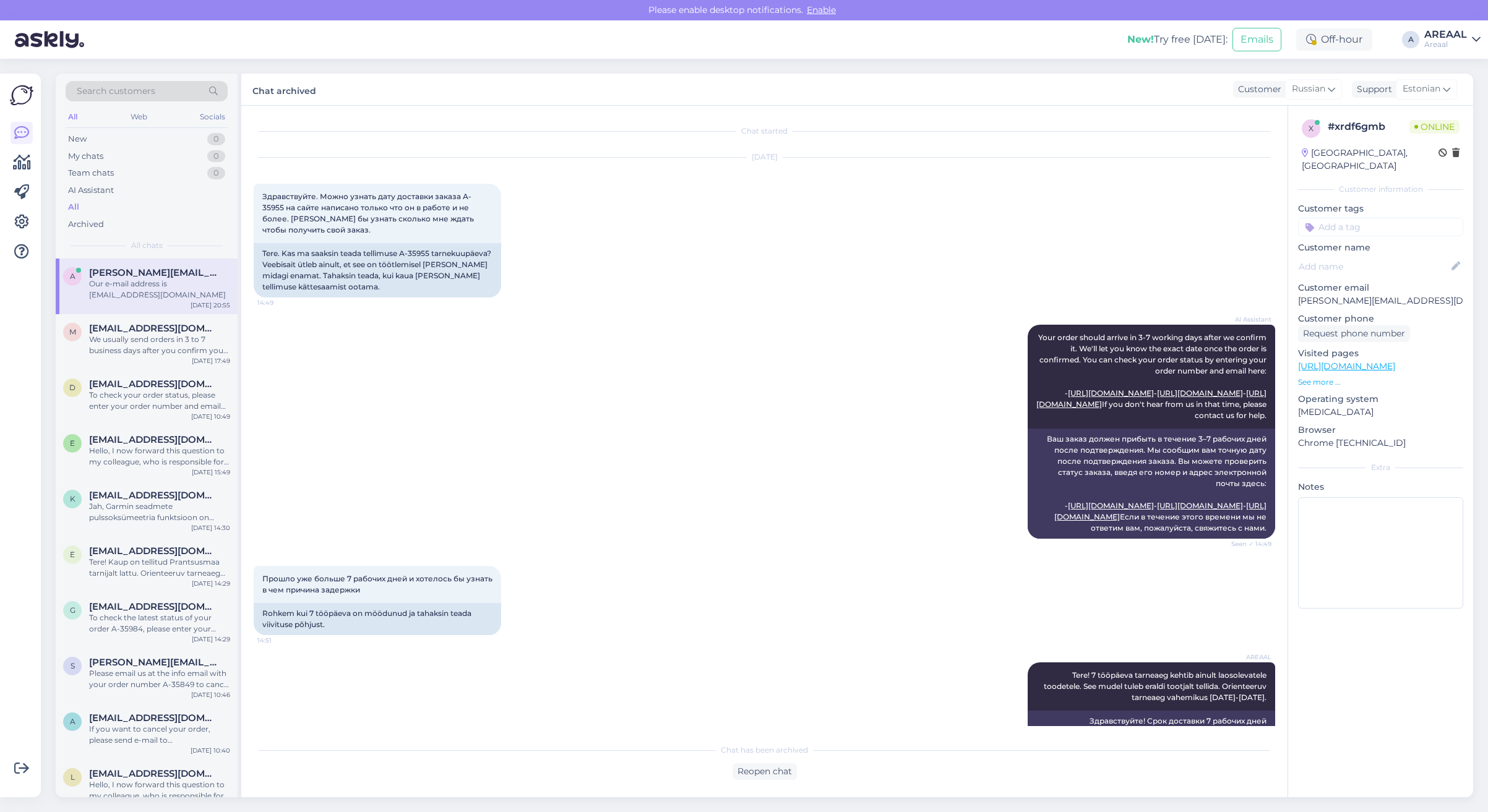
scroll to position [460, 0]
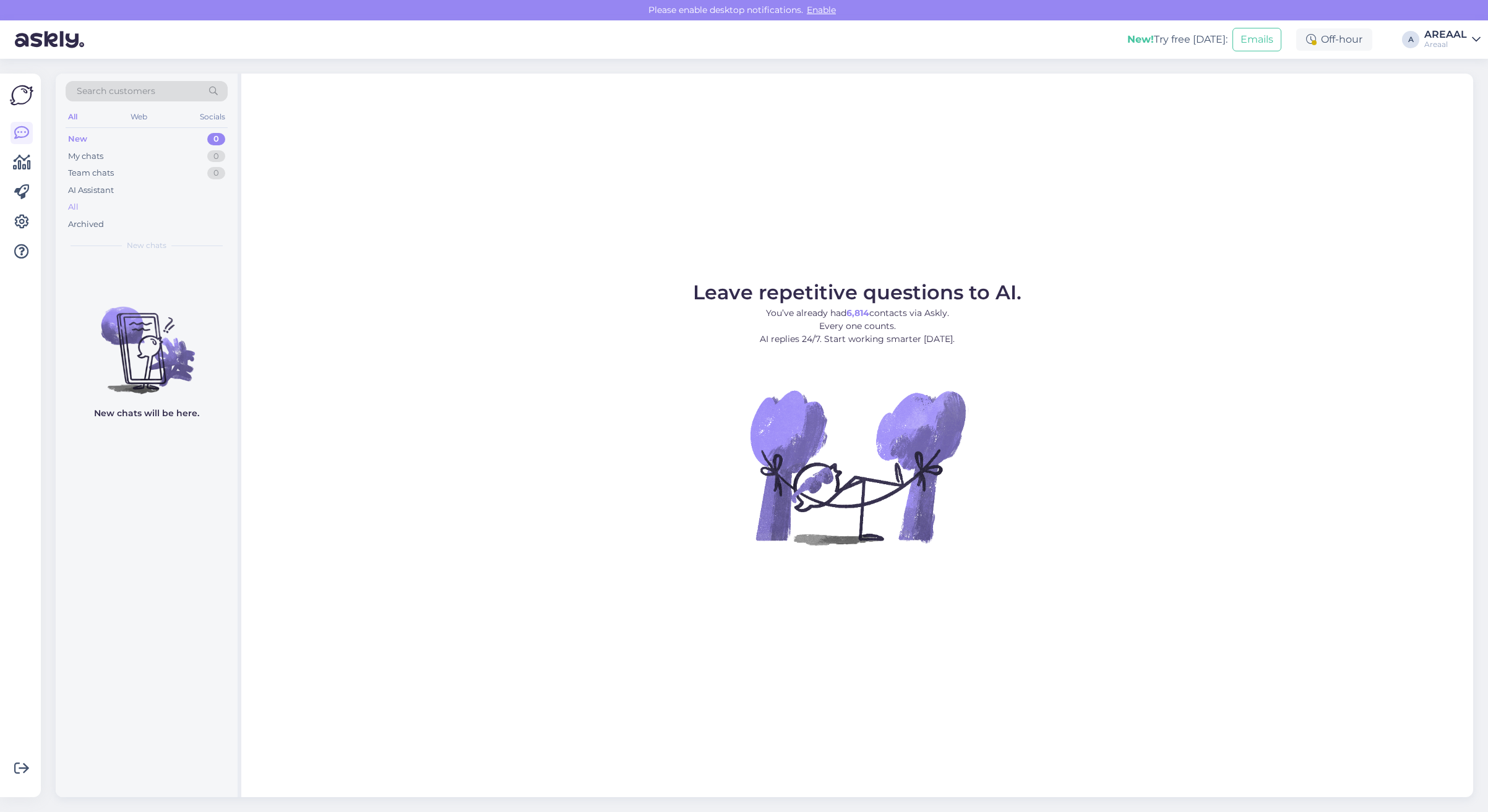
click at [152, 201] on div "All" at bounding box center [147, 207] width 162 height 17
click at [139, 198] on div "AI Assistant" at bounding box center [147, 190] width 162 height 17
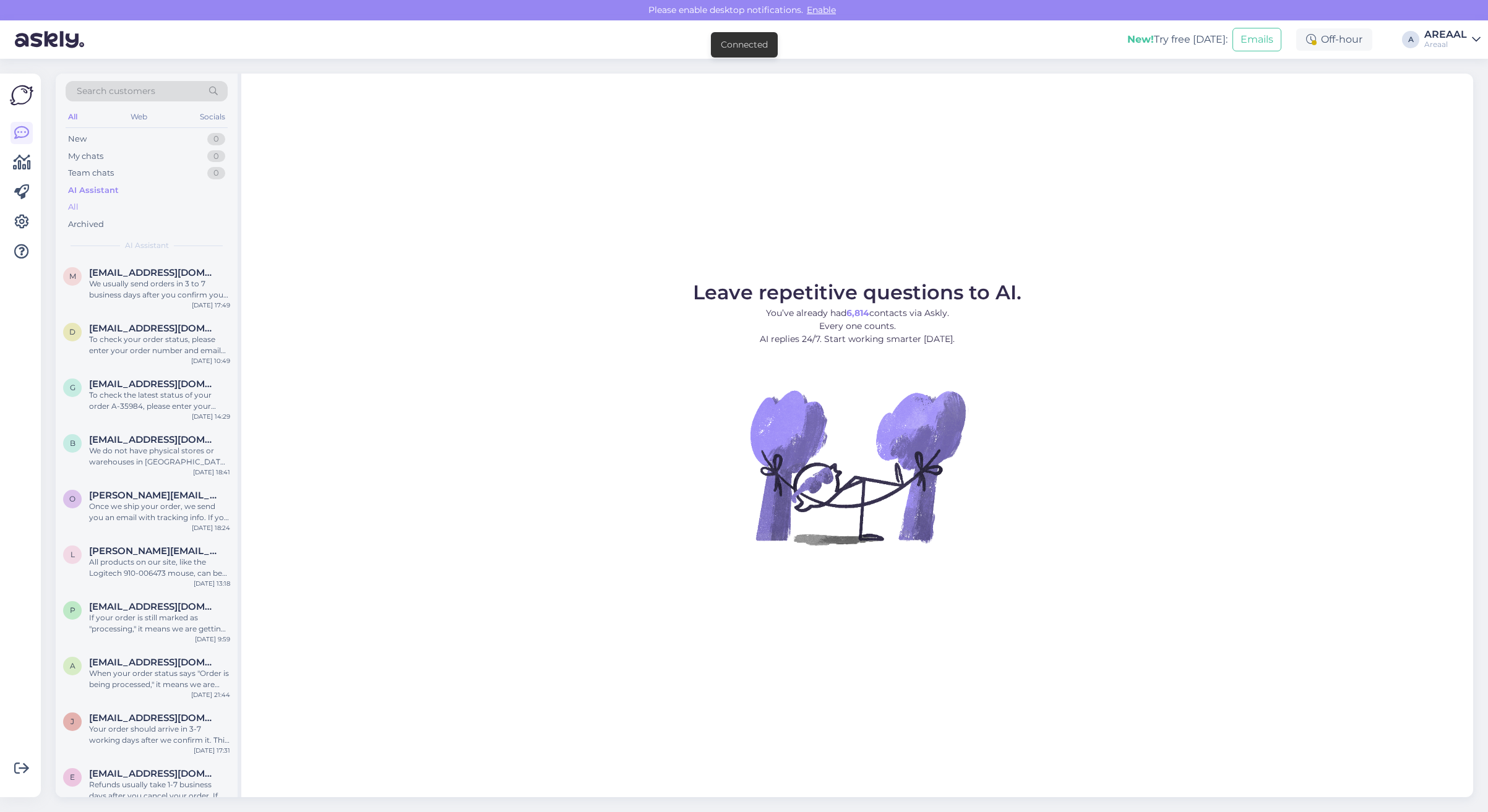
click at [139, 206] on div "All" at bounding box center [147, 207] width 162 height 17
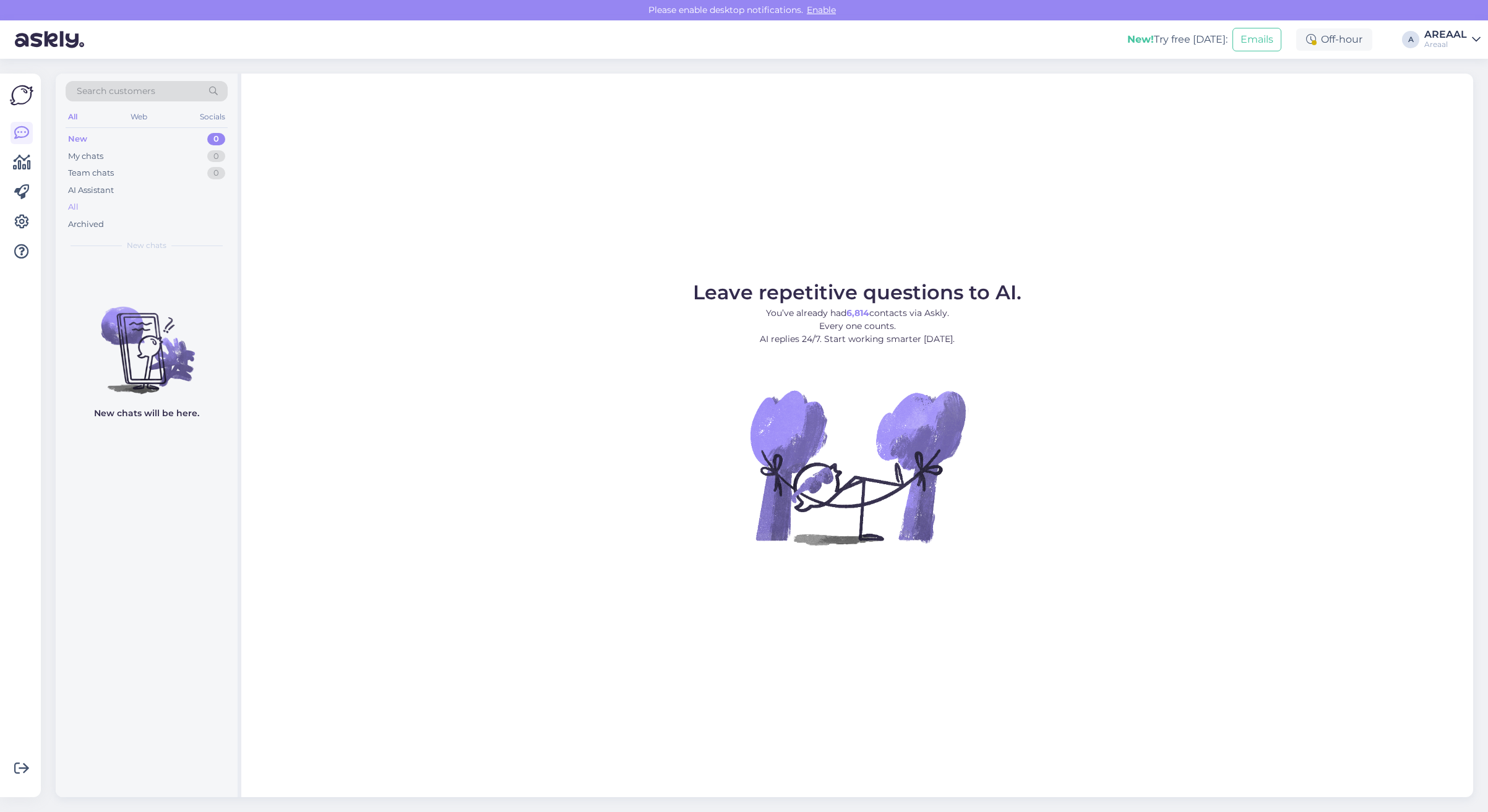
click at [133, 211] on div "All" at bounding box center [147, 207] width 162 height 17
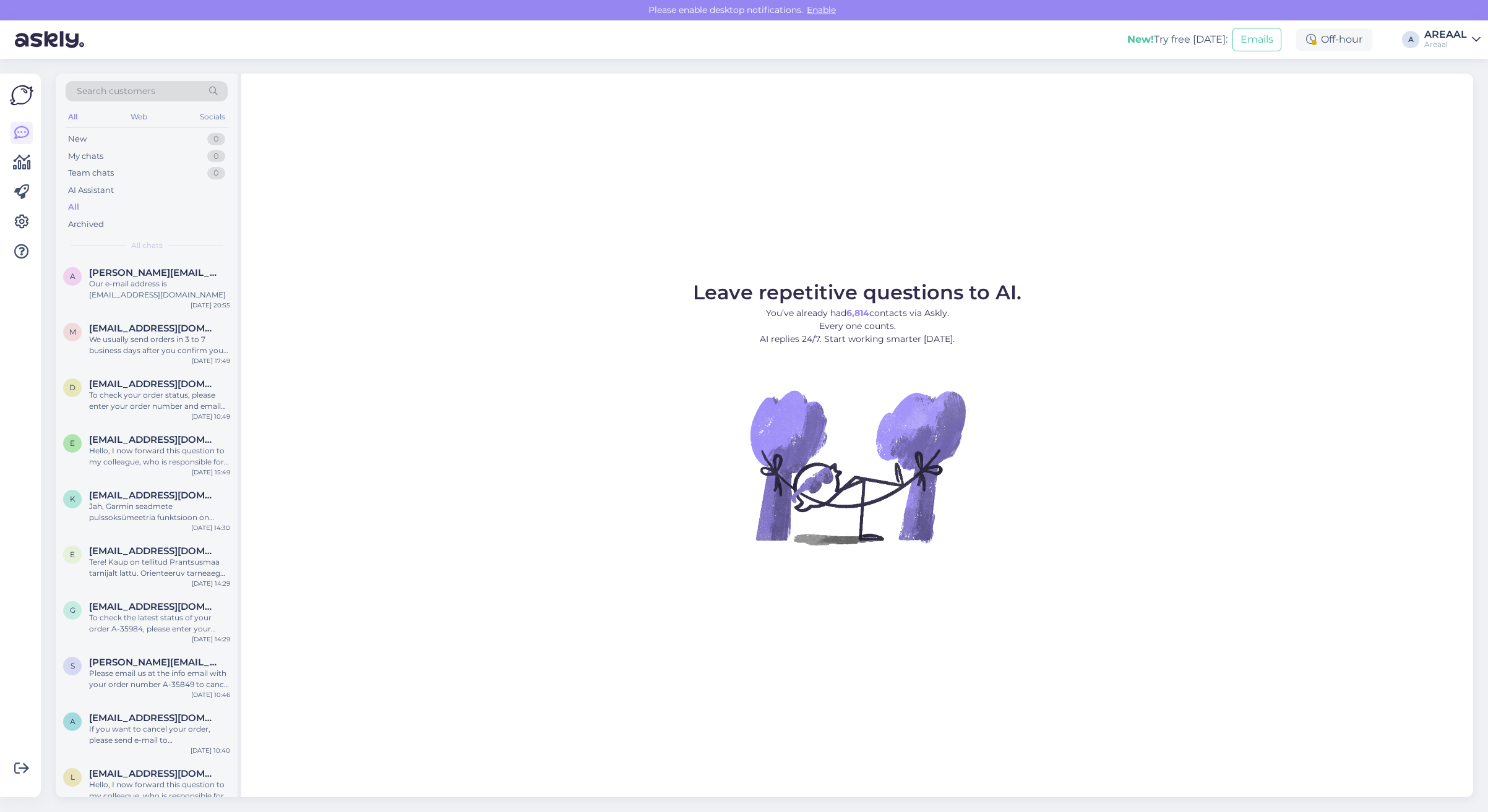
click at [483, 205] on div "Leave repetitive questions to AI. You’ve already had 6,814 contacts via Askly. …" at bounding box center [856, 435] width 1231 height 724
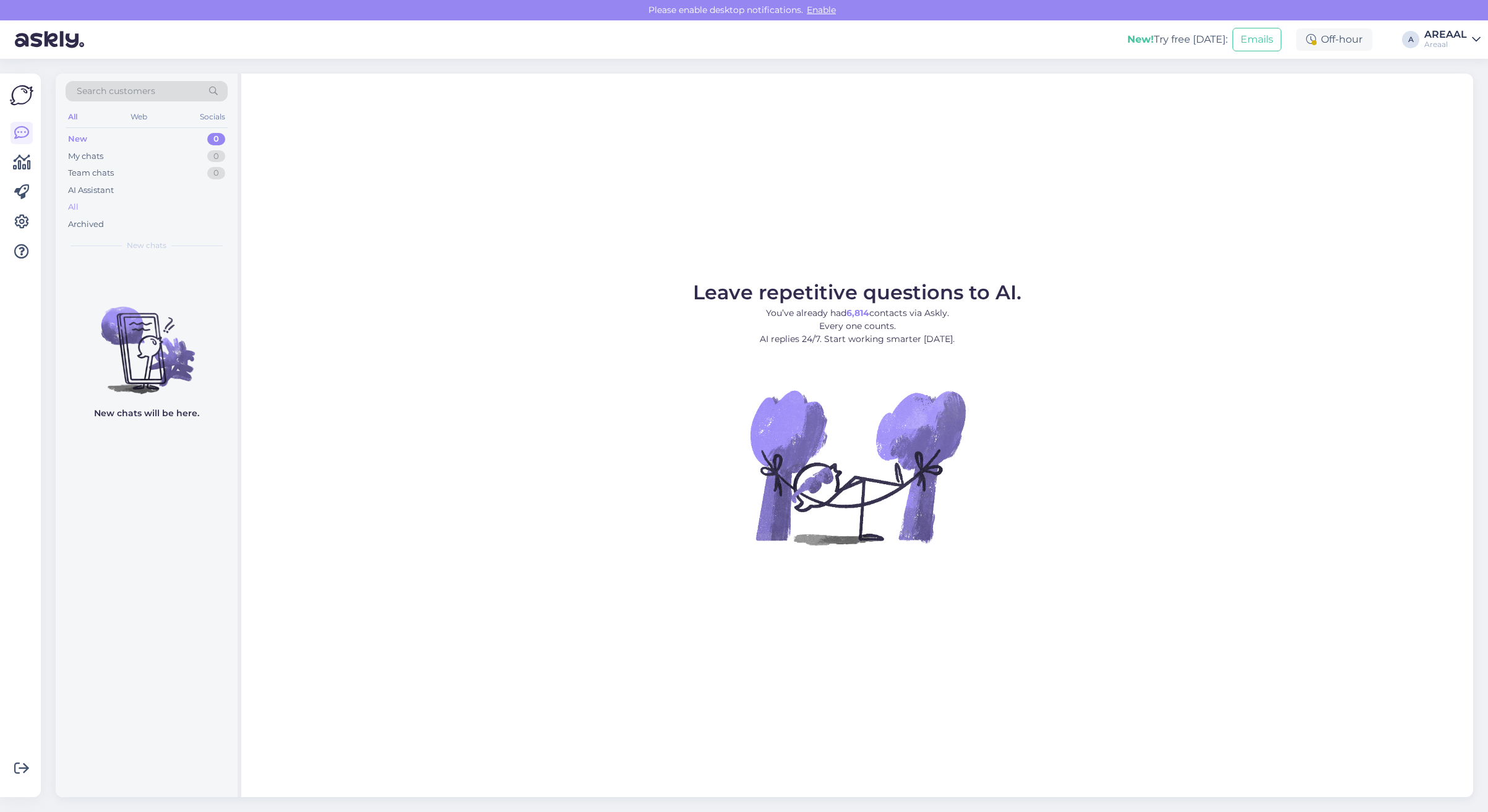
click at [194, 201] on div "All" at bounding box center [147, 207] width 162 height 17
click at [112, 206] on div "All" at bounding box center [147, 207] width 162 height 17
click at [221, 205] on div "All" at bounding box center [147, 207] width 162 height 17
click at [144, 195] on div "AI Assistant" at bounding box center [147, 190] width 162 height 17
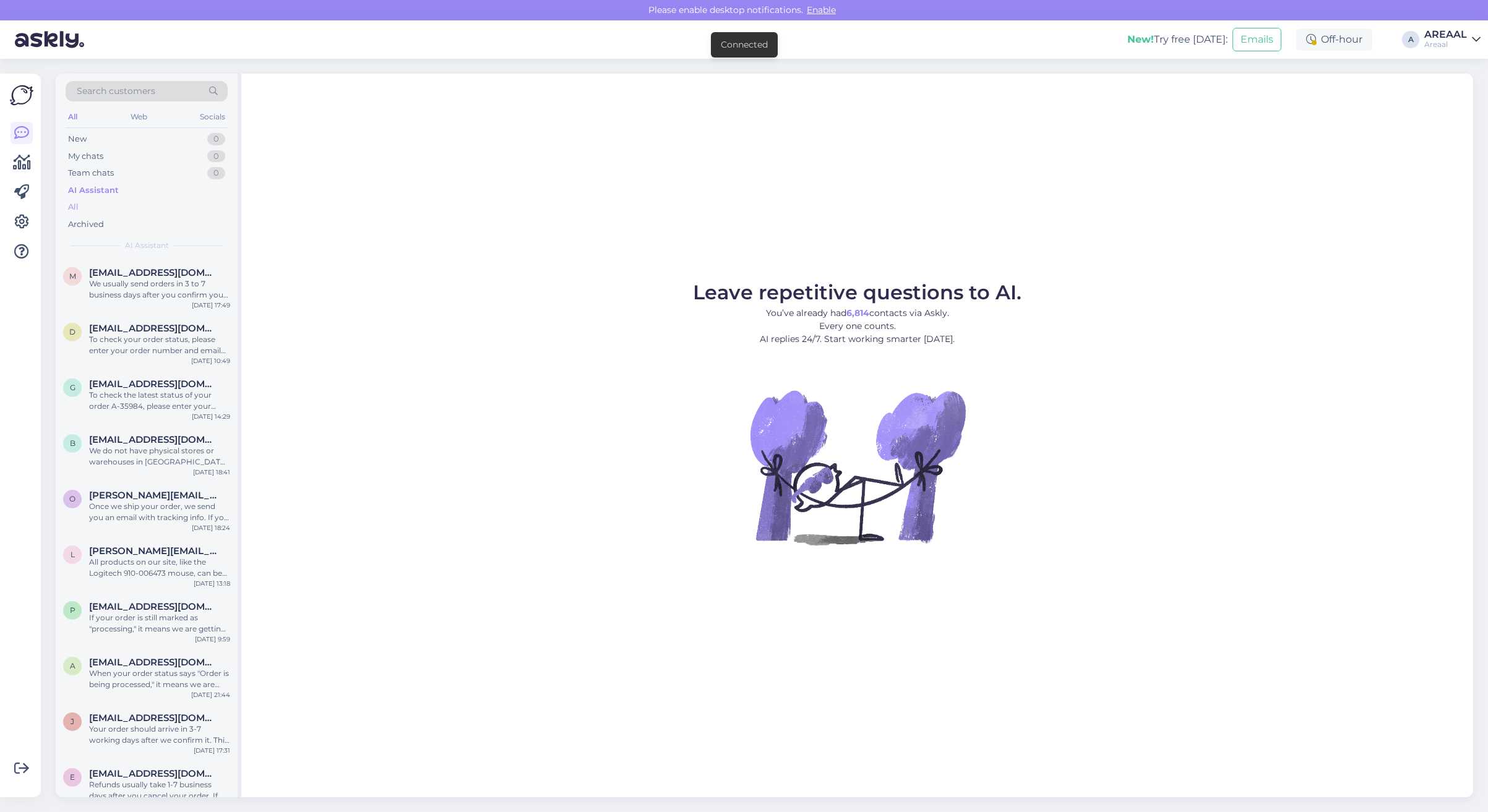
click at [142, 212] on div "All" at bounding box center [147, 207] width 162 height 17
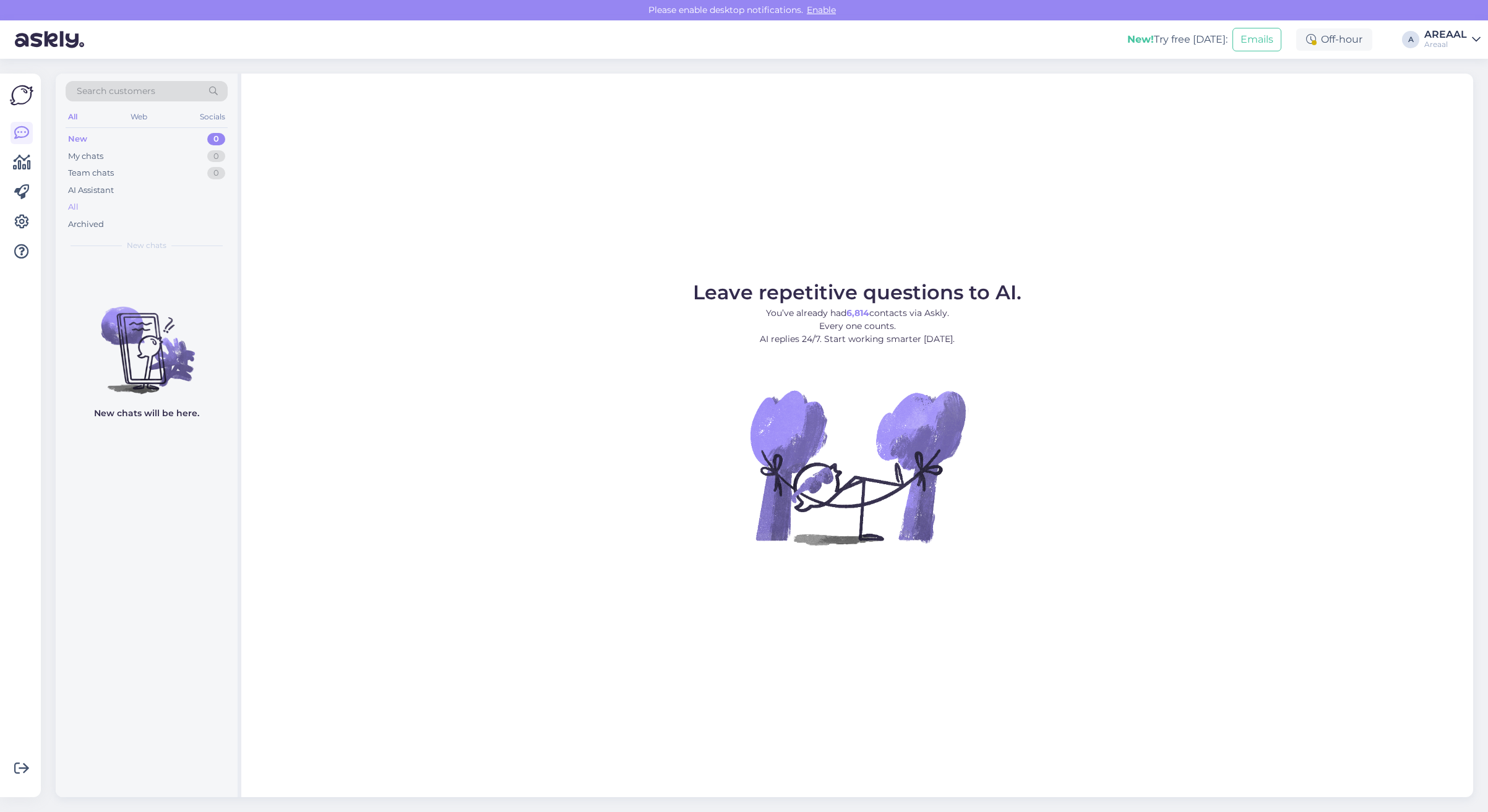
click at [131, 209] on div "All" at bounding box center [147, 207] width 162 height 17
click at [190, 211] on div "All" at bounding box center [147, 207] width 162 height 17
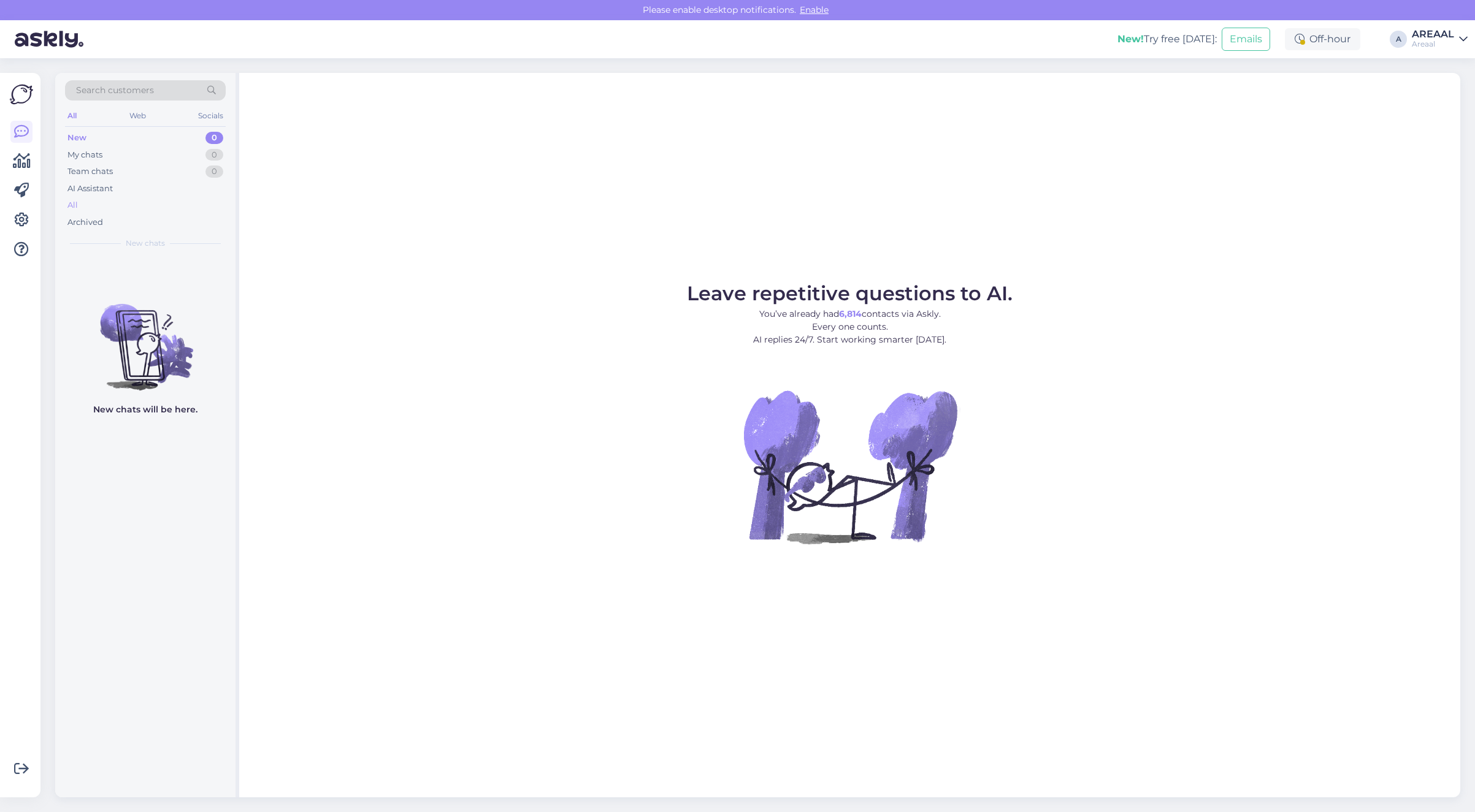
click at [141, 206] on div "All" at bounding box center [145, 205] width 161 height 17
click at [102, 206] on div "All" at bounding box center [145, 205] width 161 height 17
click at [127, 202] on div "All" at bounding box center [145, 205] width 161 height 17
click at [206, 198] on div "All" at bounding box center [145, 205] width 161 height 17
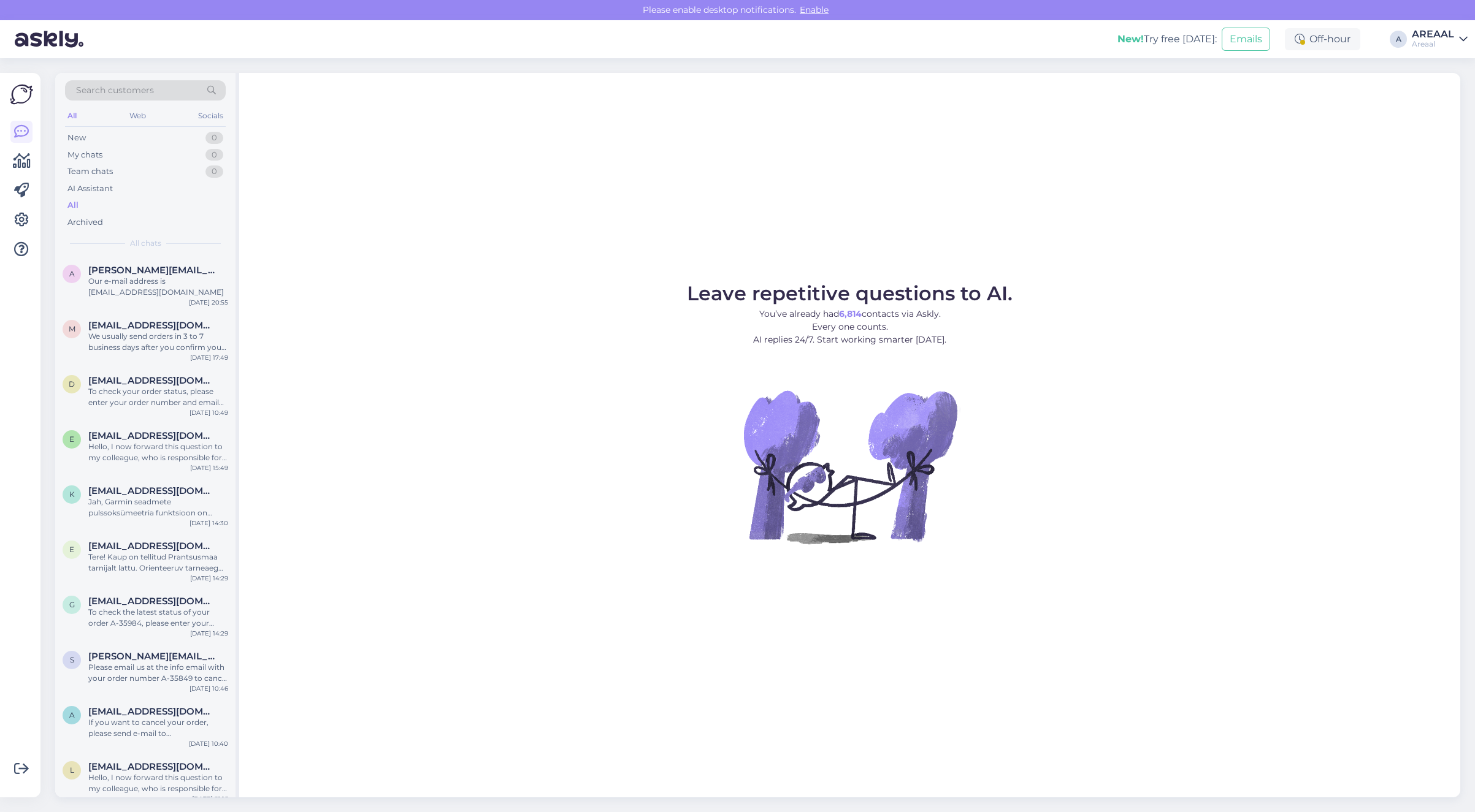
click at [973, 283] on span "Leave repetitive questions to AI." at bounding box center [850, 293] width 326 height 24
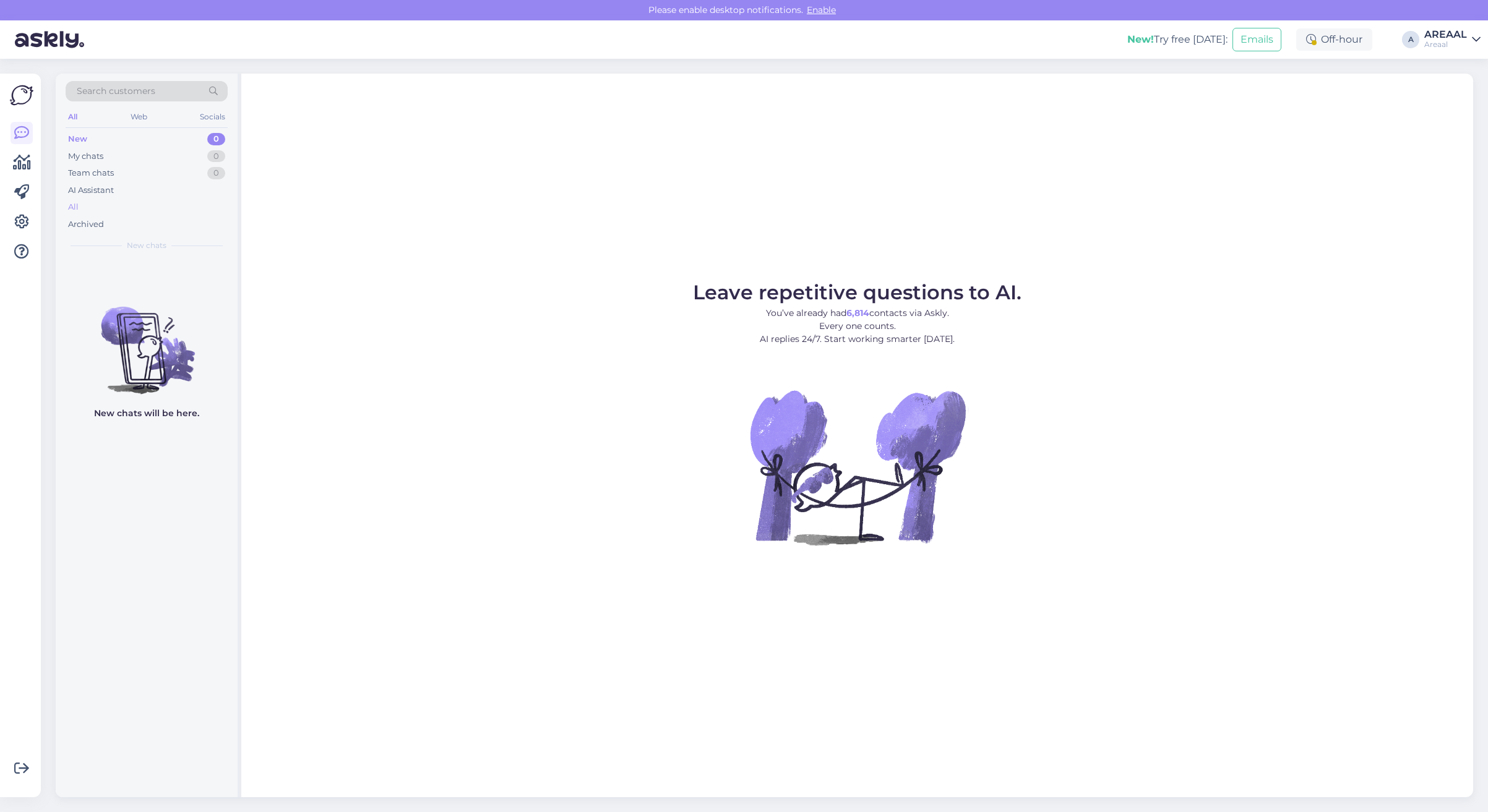
click at [162, 202] on div "All" at bounding box center [147, 207] width 162 height 17
